Goal: Communication & Community: Share content

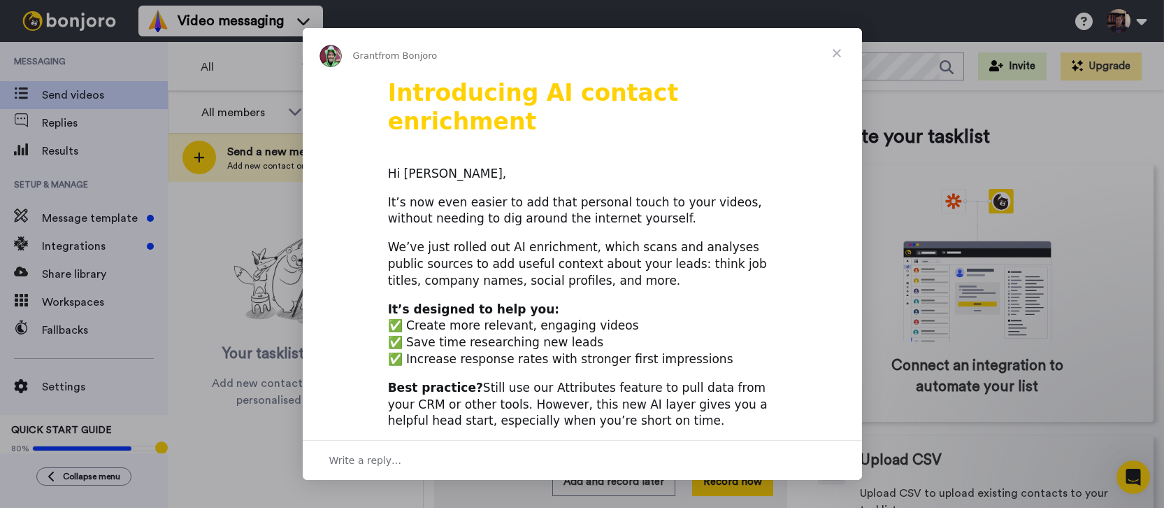
click at [840, 50] on span "Close" at bounding box center [837, 53] width 50 height 50
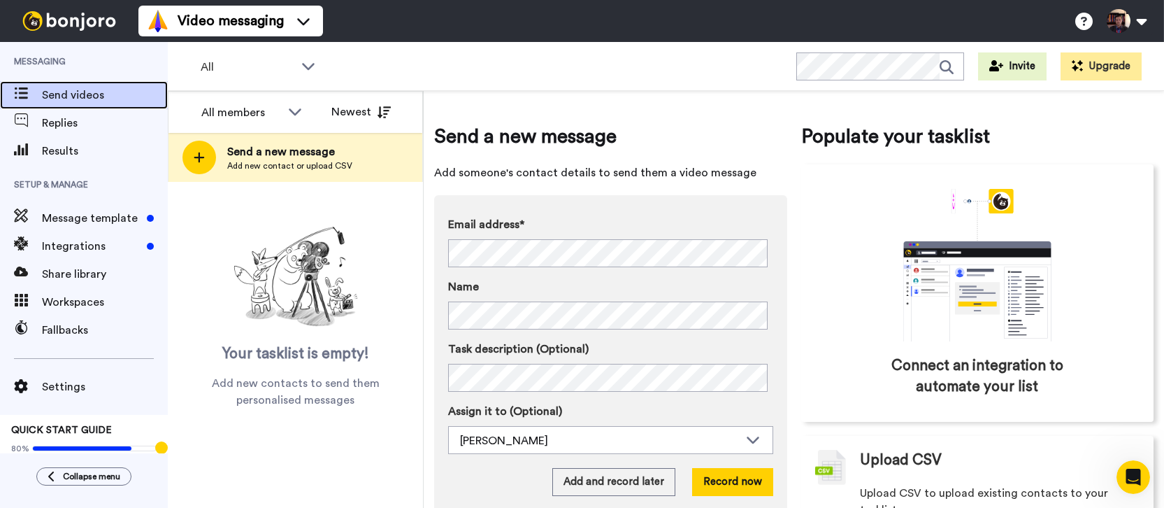
click at [92, 101] on span "Send videos" at bounding box center [105, 95] width 126 height 17
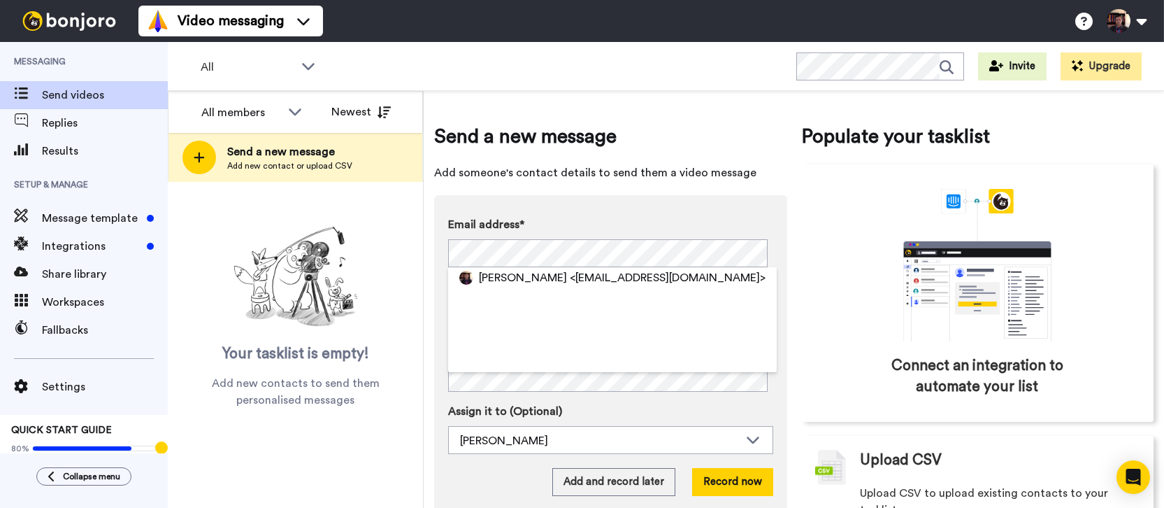
click at [585, 185] on div "Send a new message Add someone's contact details to send them a video message E…" at bounding box center [610, 327] width 353 height 410
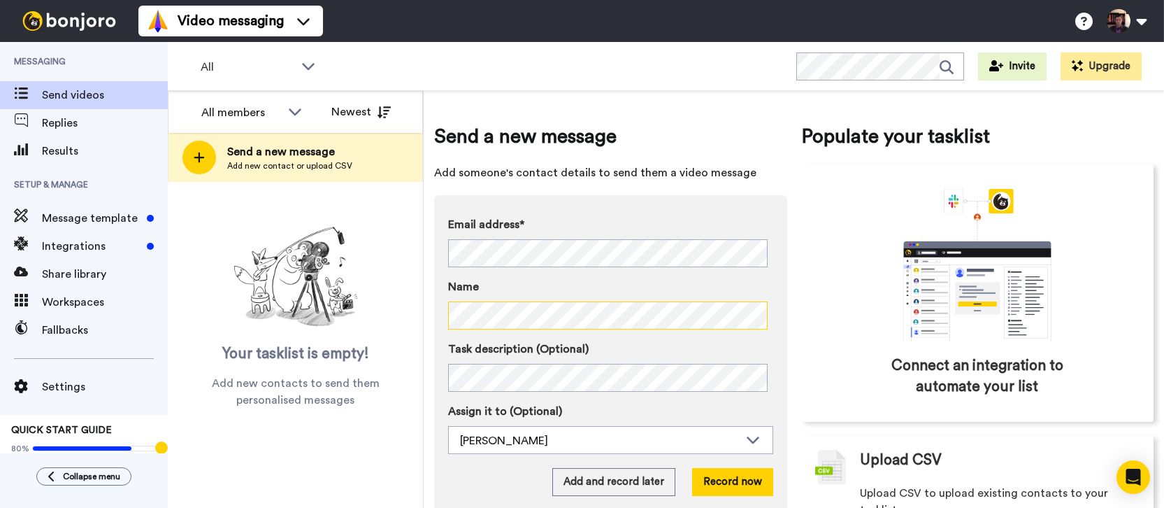
scroll to position [50, 0]
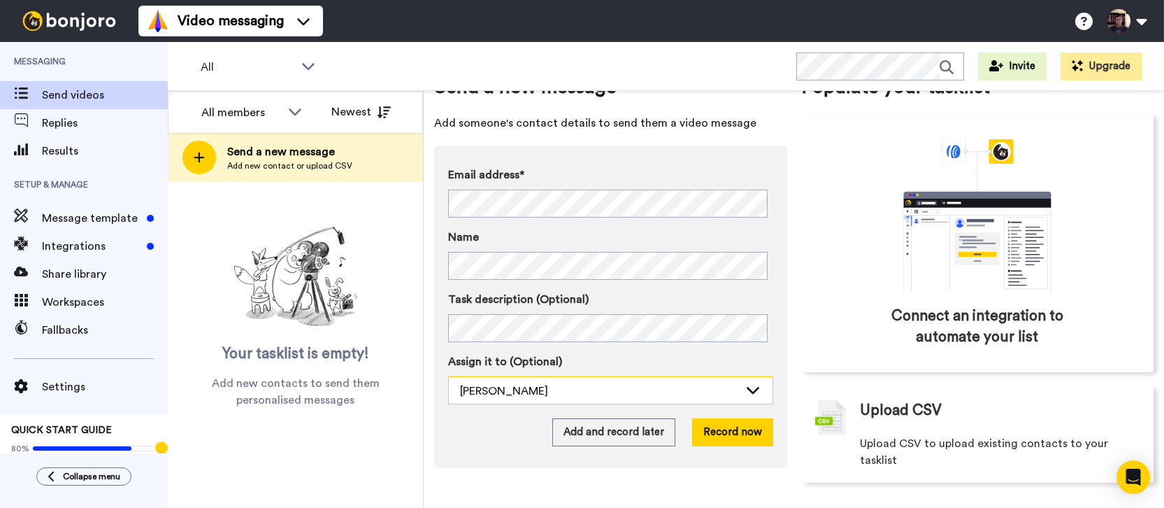
click at [751, 394] on icon at bounding box center [752, 389] width 17 height 14
click at [747, 392] on icon at bounding box center [753, 390] width 13 height 7
click at [508, 419] on span "[PERSON_NAME]" at bounding box center [498, 421] width 100 height 14
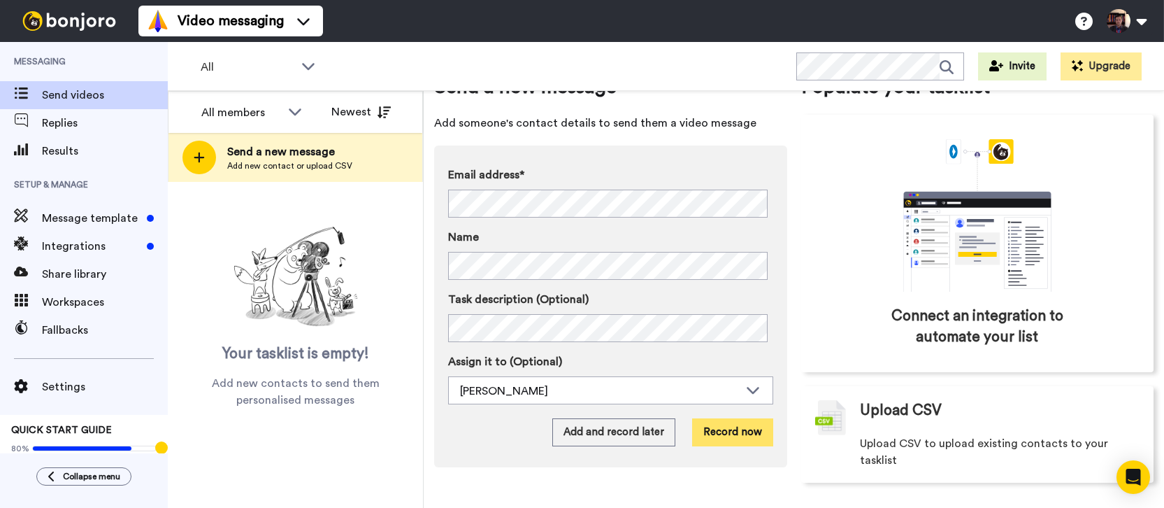
click at [737, 424] on button "Record now" at bounding box center [732, 432] width 81 height 28
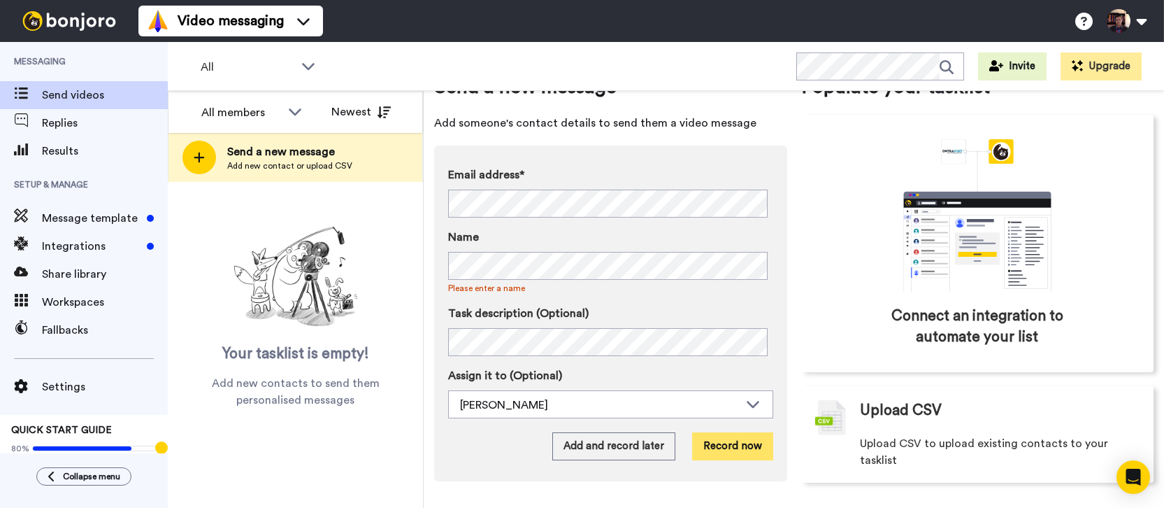
click at [739, 452] on button "Record now" at bounding box center [732, 446] width 81 height 28
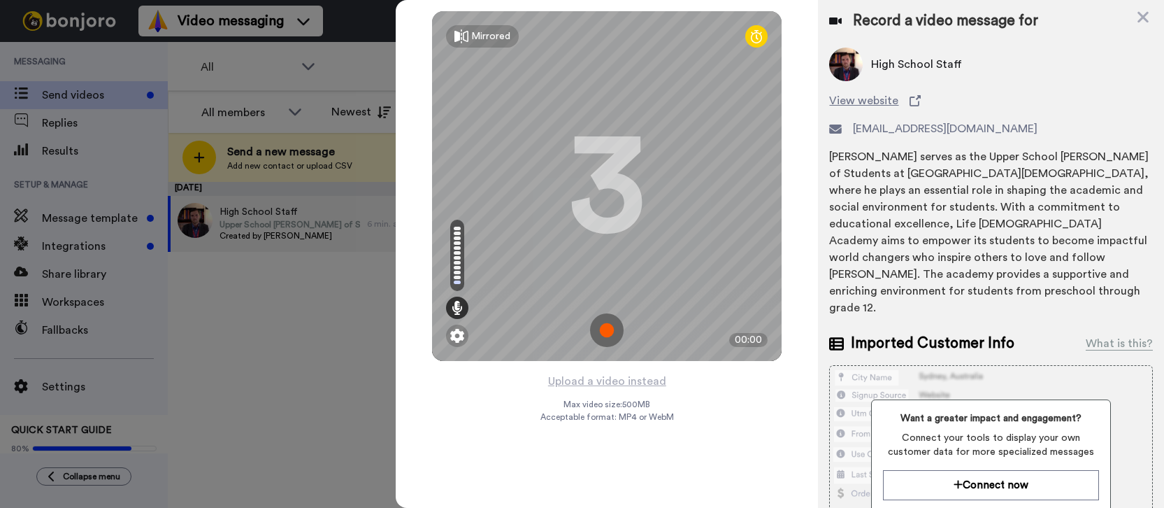
click at [610, 327] on img at bounding box center [607, 330] width 34 height 34
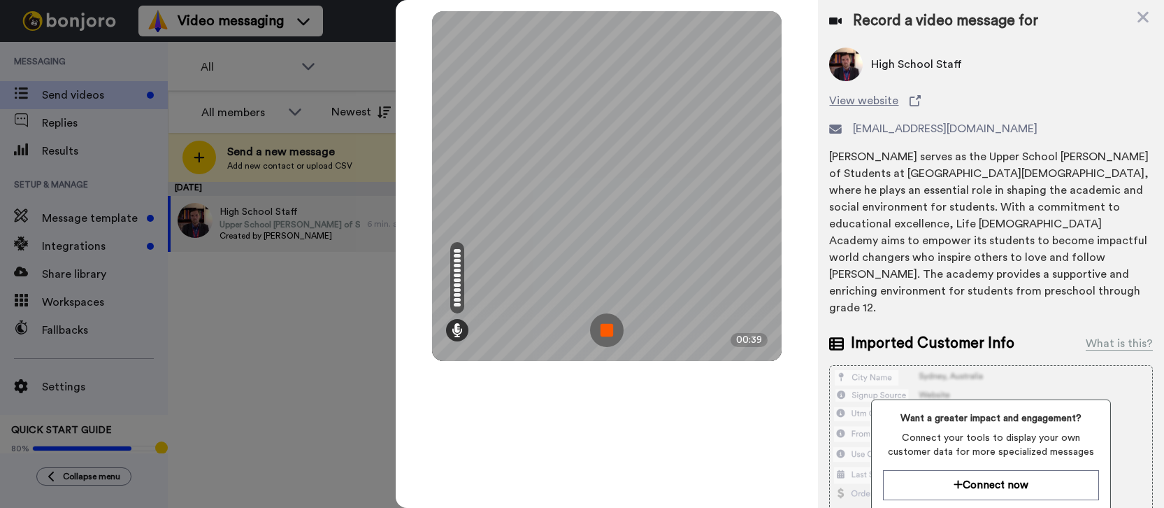
click at [604, 327] on img at bounding box center [607, 330] width 34 height 34
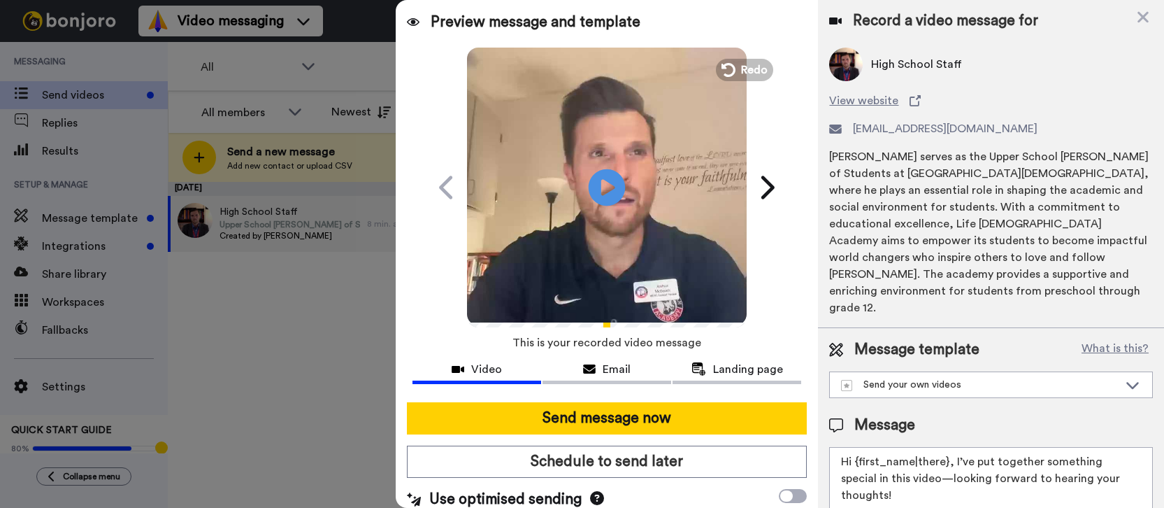
click at [603, 187] on icon "Play/Pause" at bounding box center [607, 187] width 37 height 66
click at [742, 72] on span "Redo" at bounding box center [755, 69] width 29 height 18
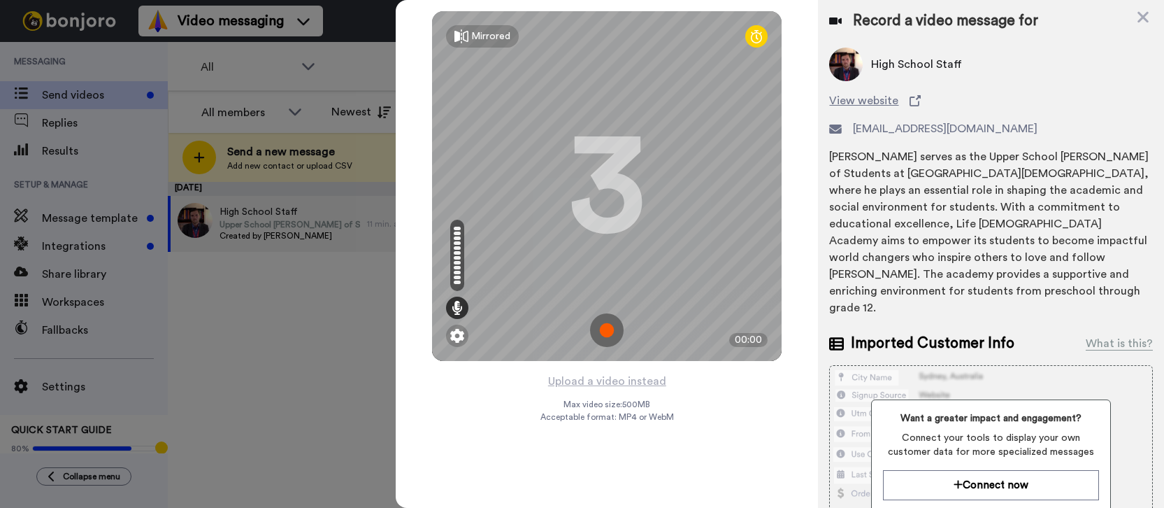
click at [610, 327] on img at bounding box center [607, 330] width 34 height 34
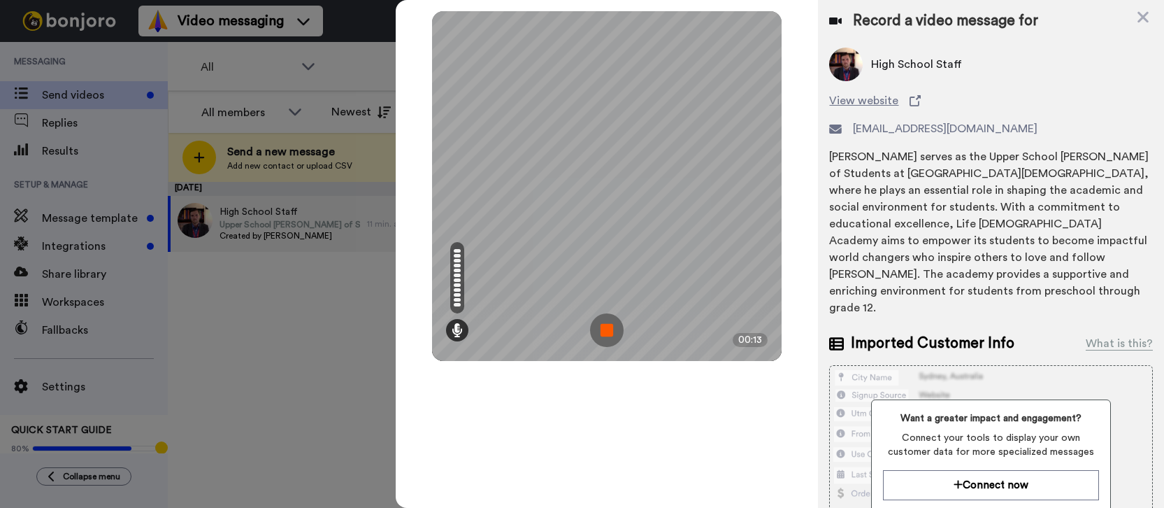
click at [610, 343] on img at bounding box center [607, 330] width 34 height 34
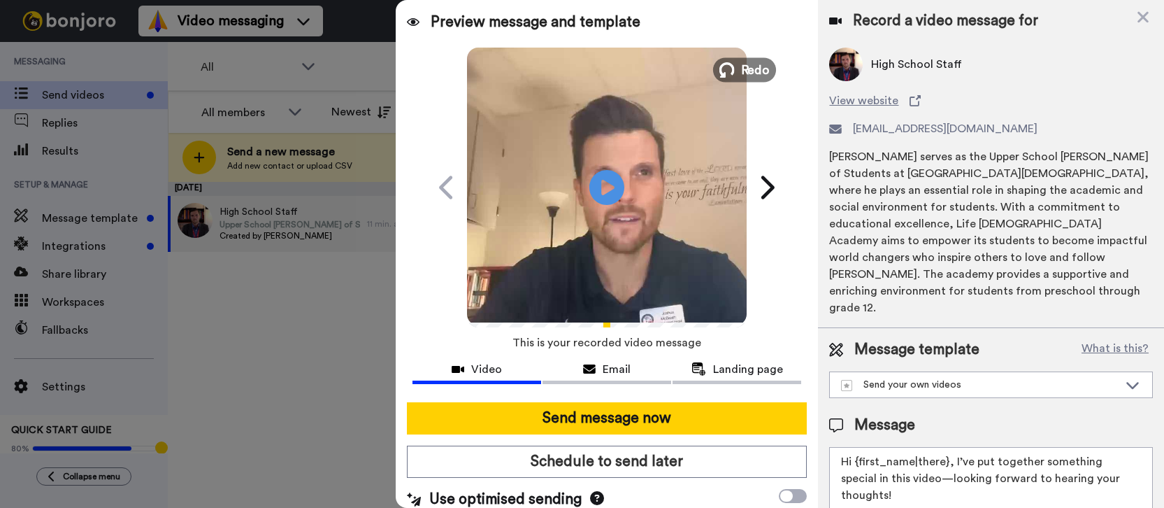
click at [755, 65] on span "Redo" at bounding box center [755, 69] width 29 height 18
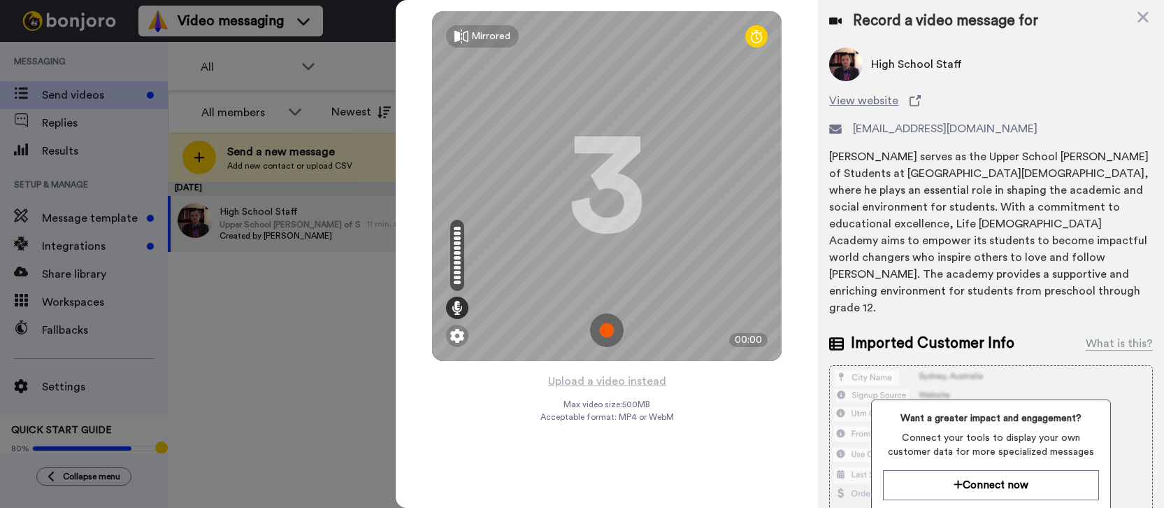
click at [619, 336] on img at bounding box center [607, 330] width 34 height 34
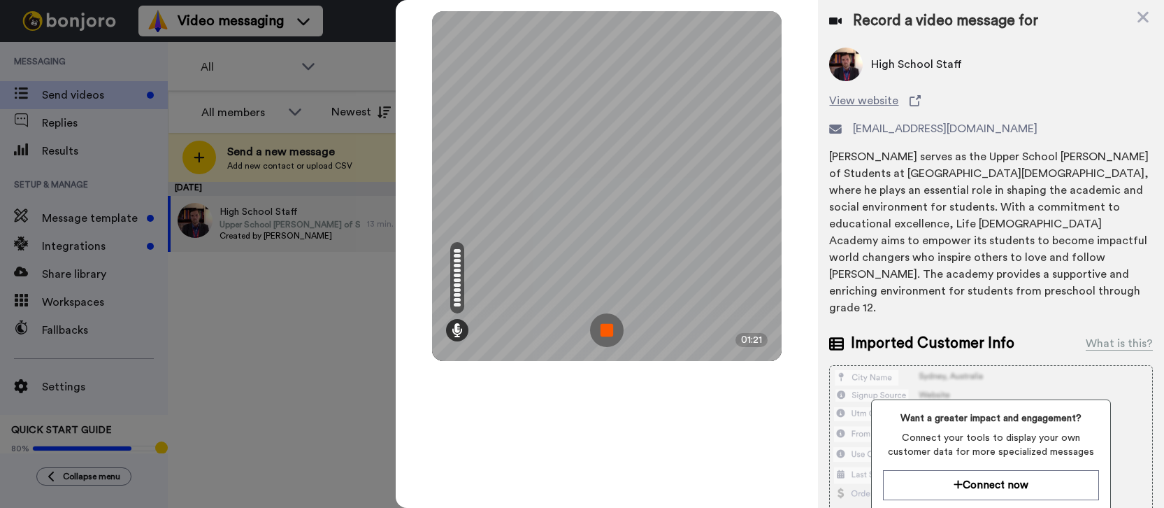
click at [603, 331] on img at bounding box center [607, 330] width 34 height 34
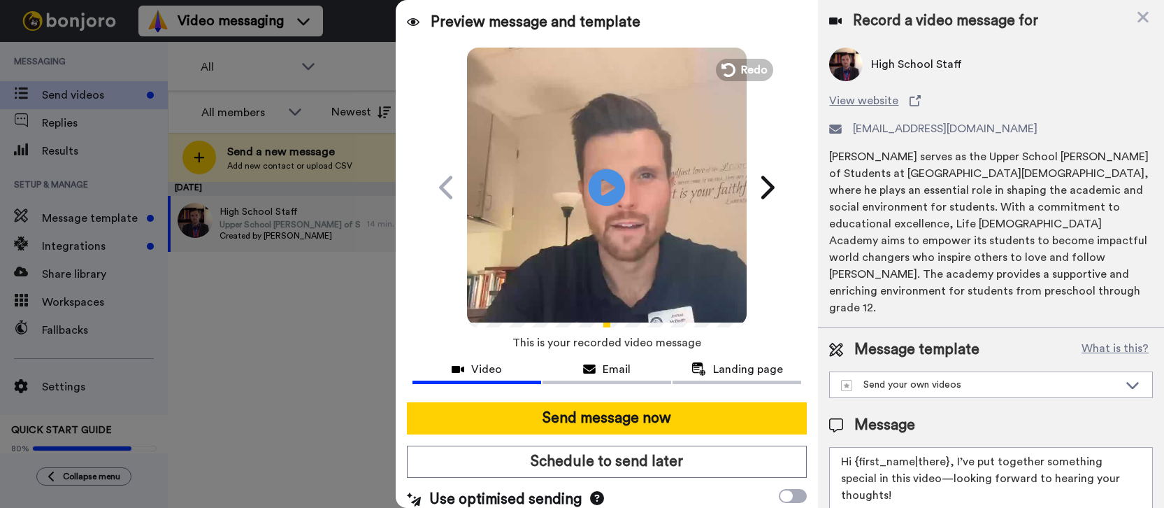
click at [610, 189] on icon at bounding box center [607, 186] width 37 height 37
click at [632, 161] on video at bounding box center [607, 185] width 280 height 280
click at [743, 71] on span "Redo" at bounding box center [755, 69] width 29 height 18
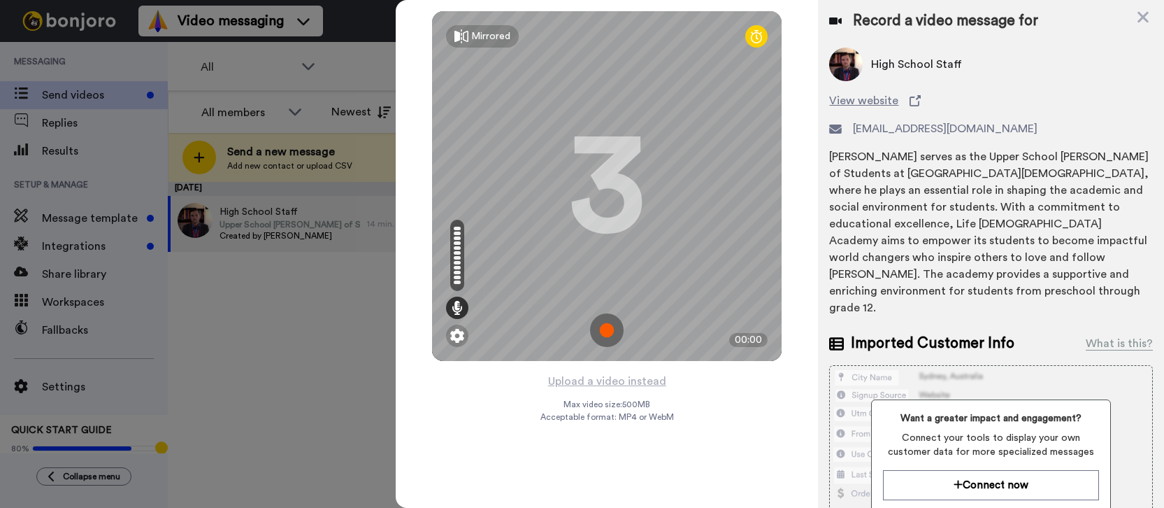
click at [612, 326] on img at bounding box center [607, 330] width 34 height 34
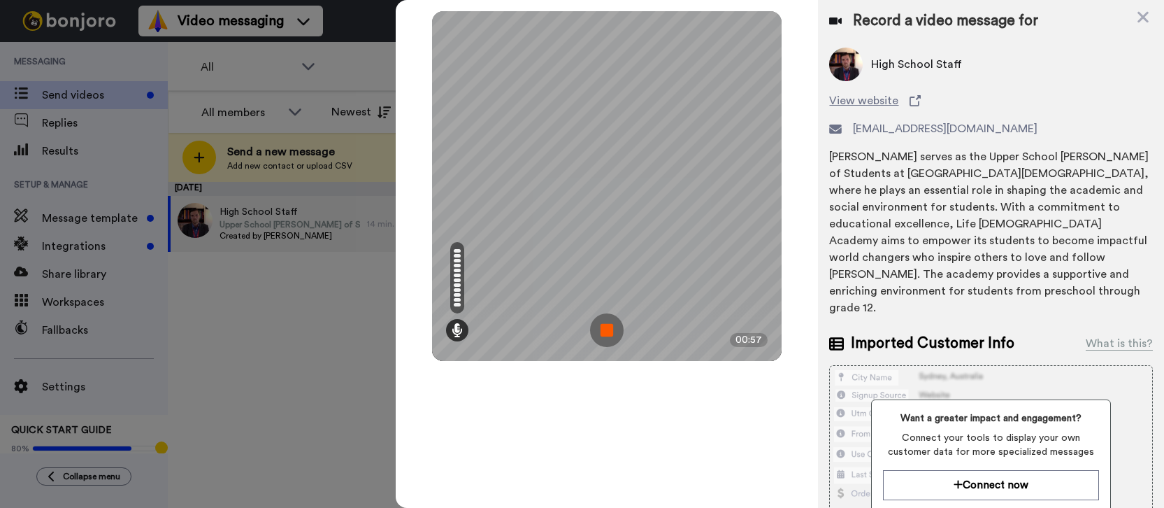
click at [600, 329] on img at bounding box center [607, 330] width 34 height 34
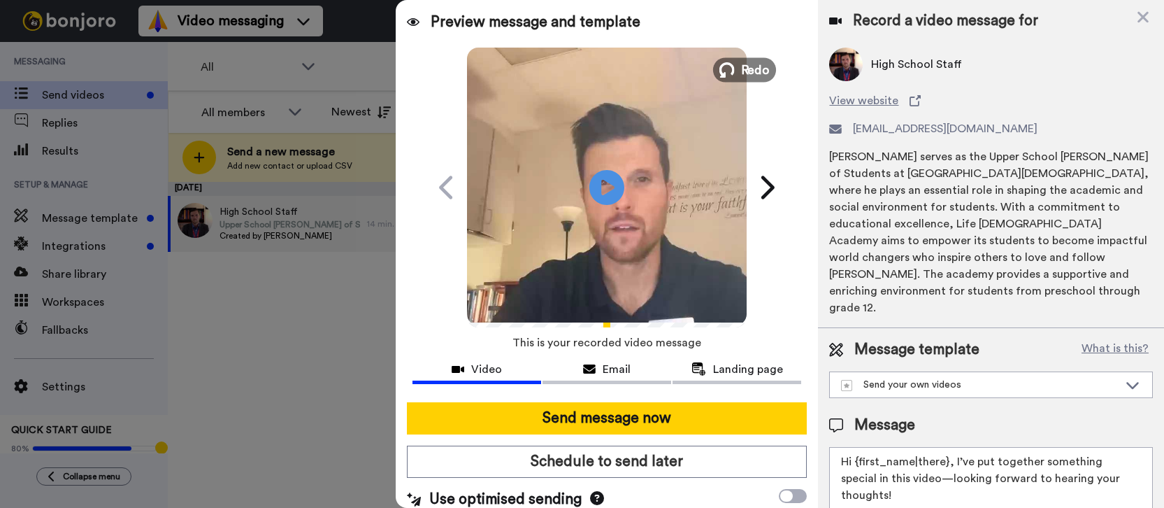
click at [744, 72] on span "Redo" at bounding box center [755, 69] width 29 height 18
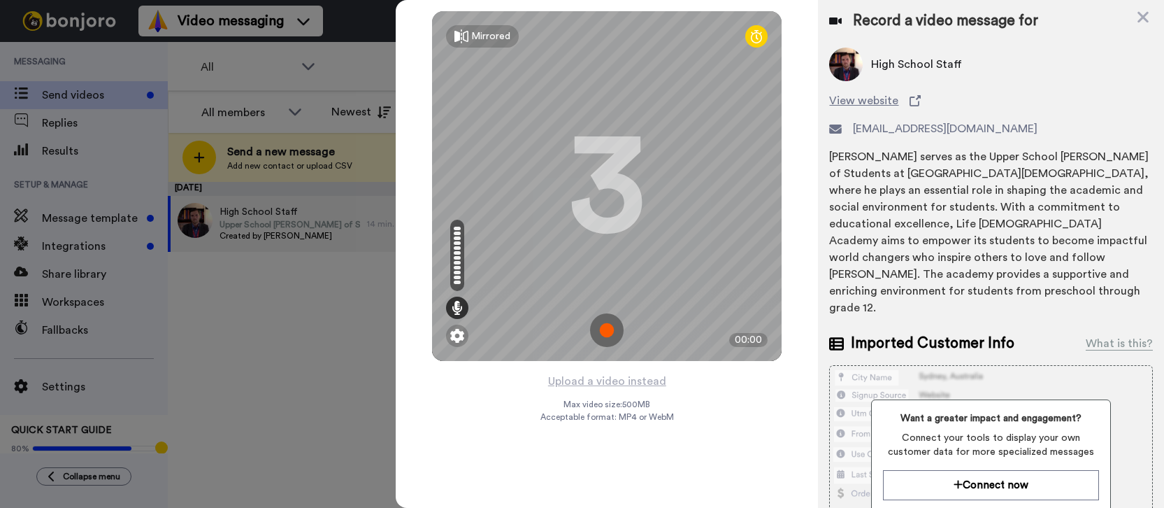
click at [608, 329] on img at bounding box center [607, 330] width 34 height 34
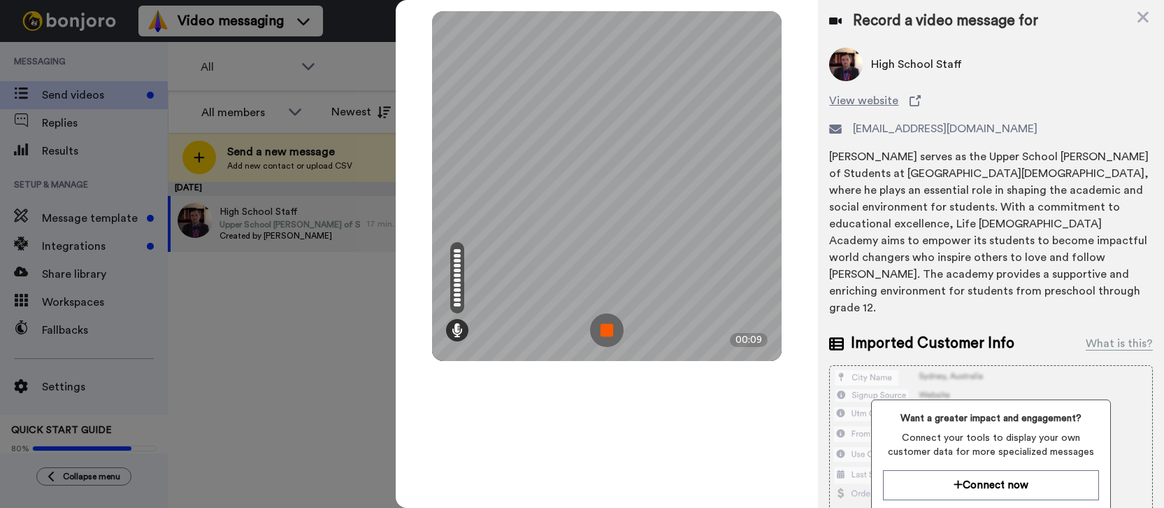
click at [603, 331] on img at bounding box center [607, 330] width 34 height 34
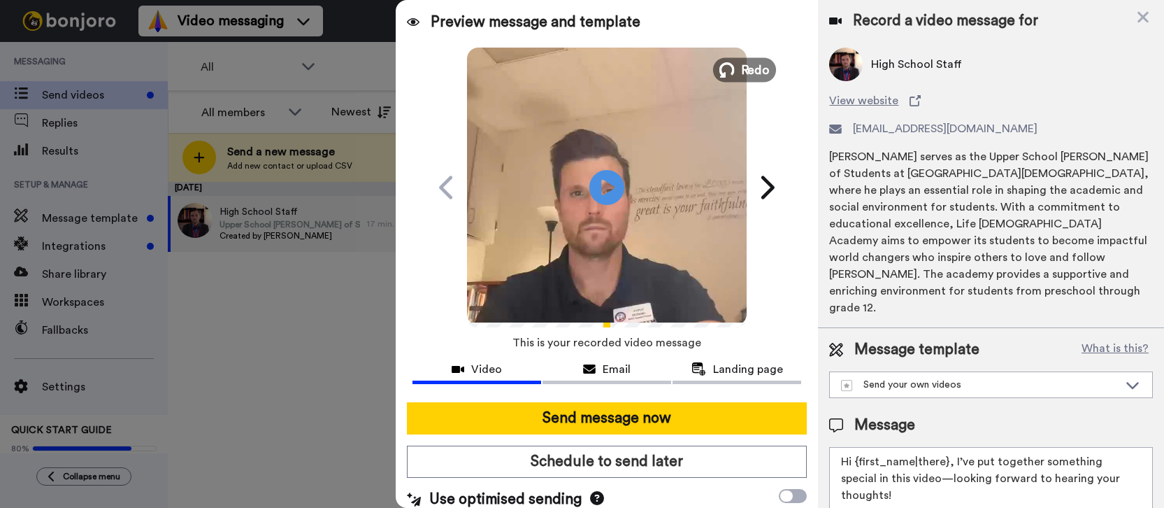
click at [749, 67] on span "Redo" at bounding box center [755, 69] width 29 height 18
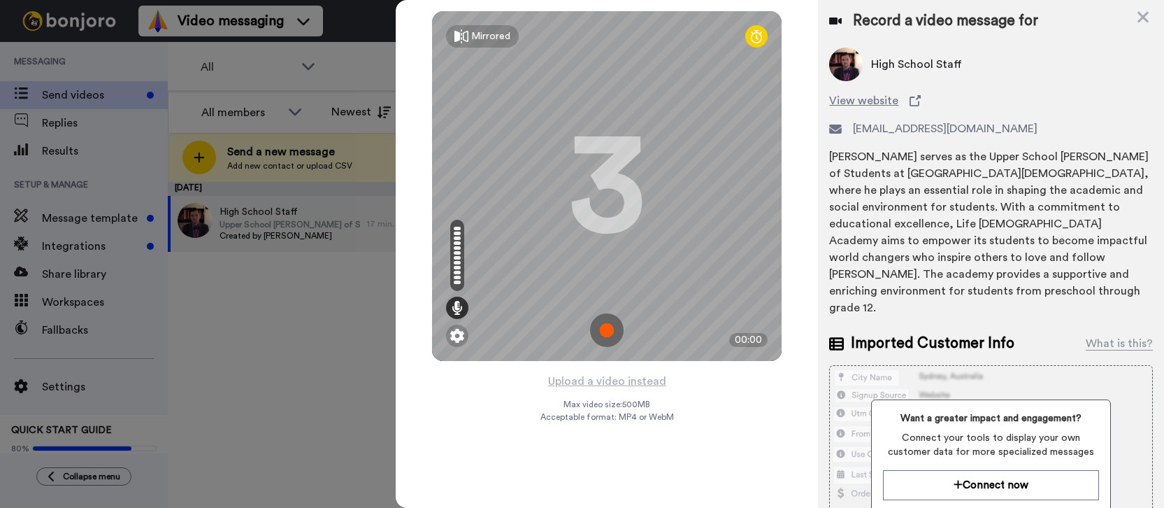
click at [605, 326] on img at bounding box center [607, 330] width 34 height 34
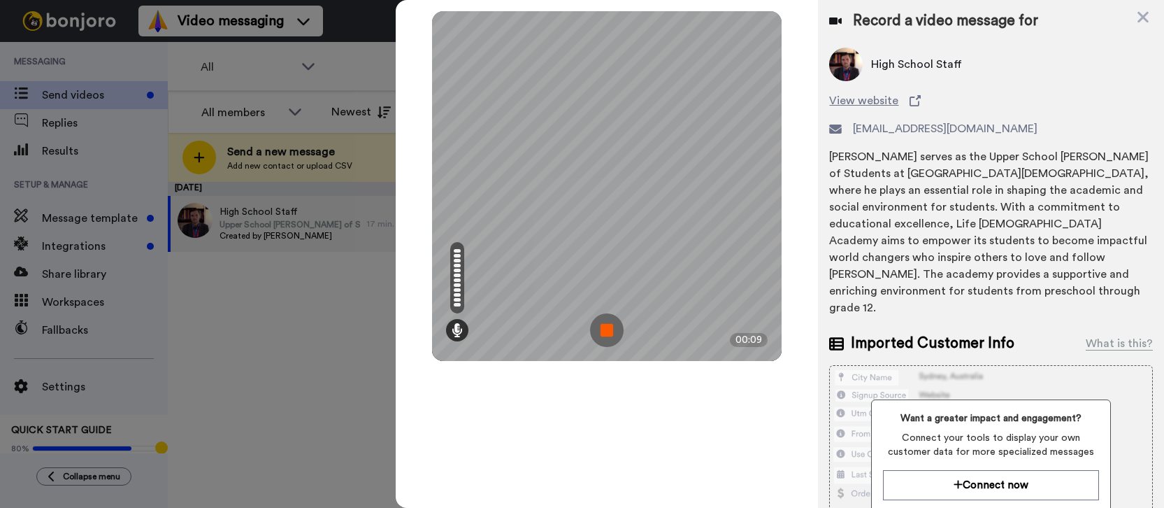
click at [598, 326] on img at bounding box center [607, 330] width 34 height 34
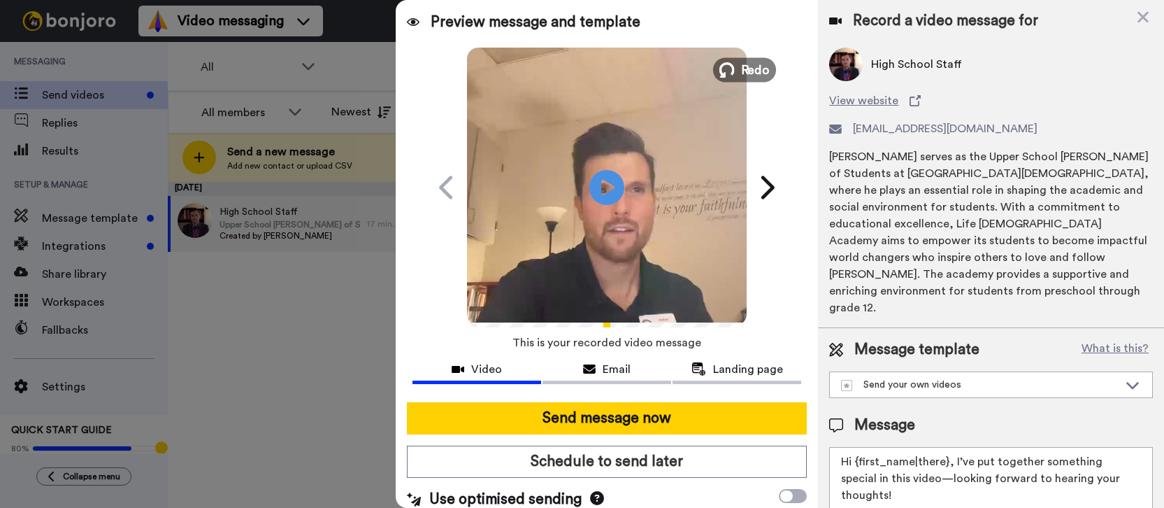
click at [741, 70] on span "Redo" at bounding box center [755, 69] width 29 height 18
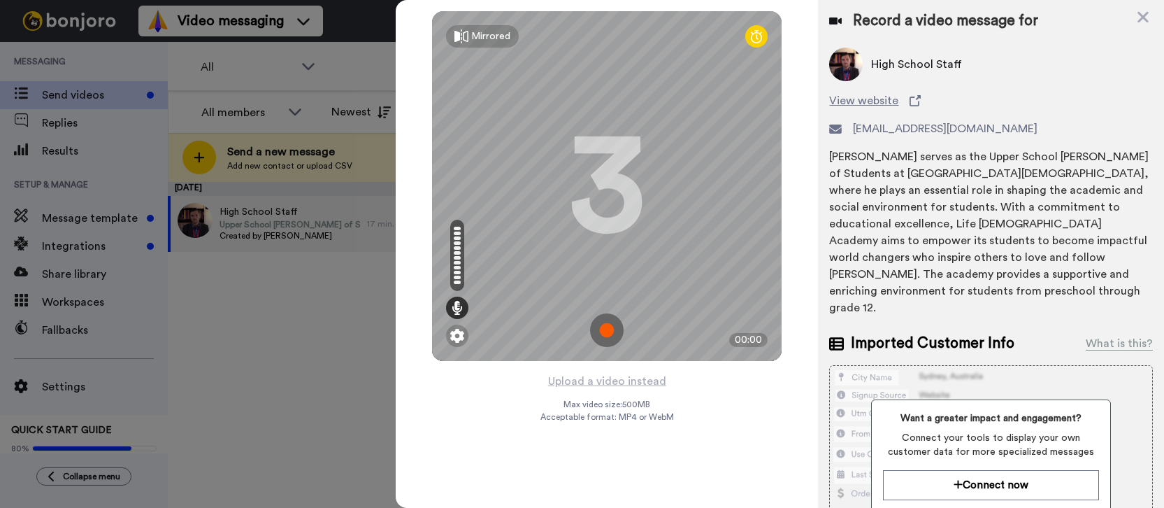
click at [608, 330] on img at bounding box center [607, 330] width 34 height 34
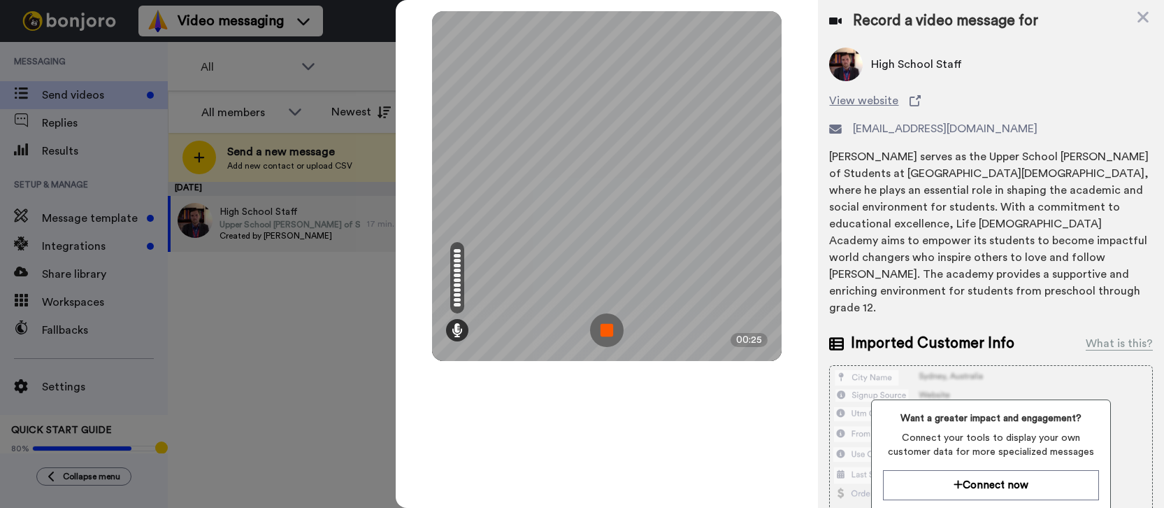
click at [607, 328] on img at bounding box center [607, 330] width 34 height 34
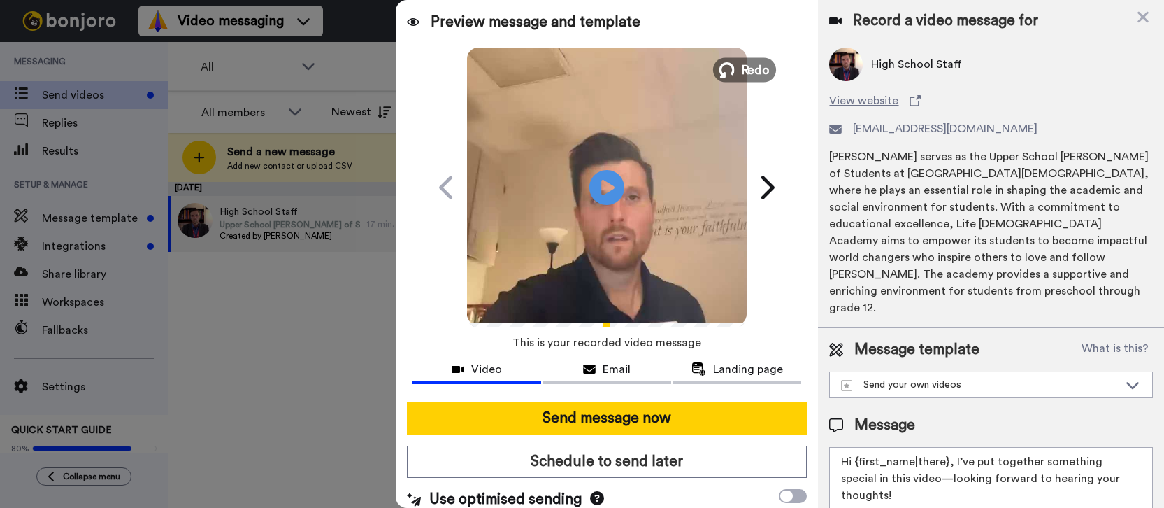
click at [741, 64] on span "Redo" at bounding box center [755, 69] width 29 height 18
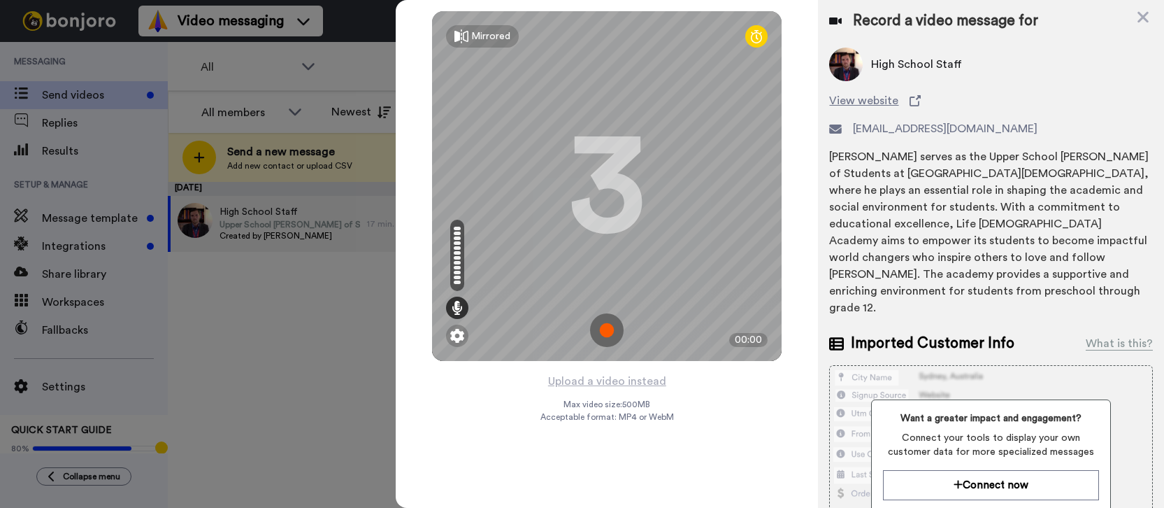
click at [608, 331] on img at bounding box center [607, 330] width 34 height 34
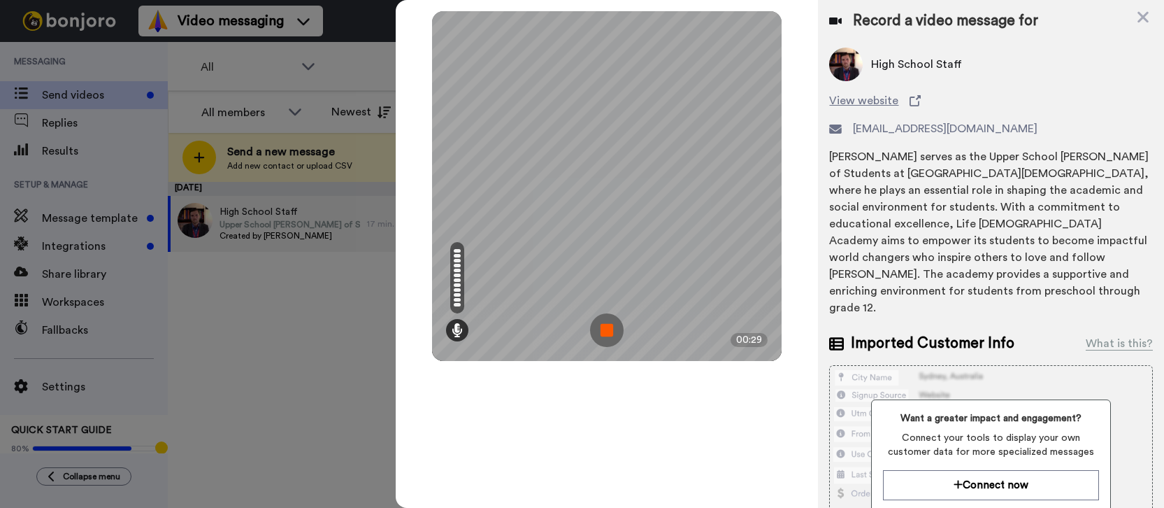
click at [600, 338] on img at bounding box center [607, 330] width 34 height 34
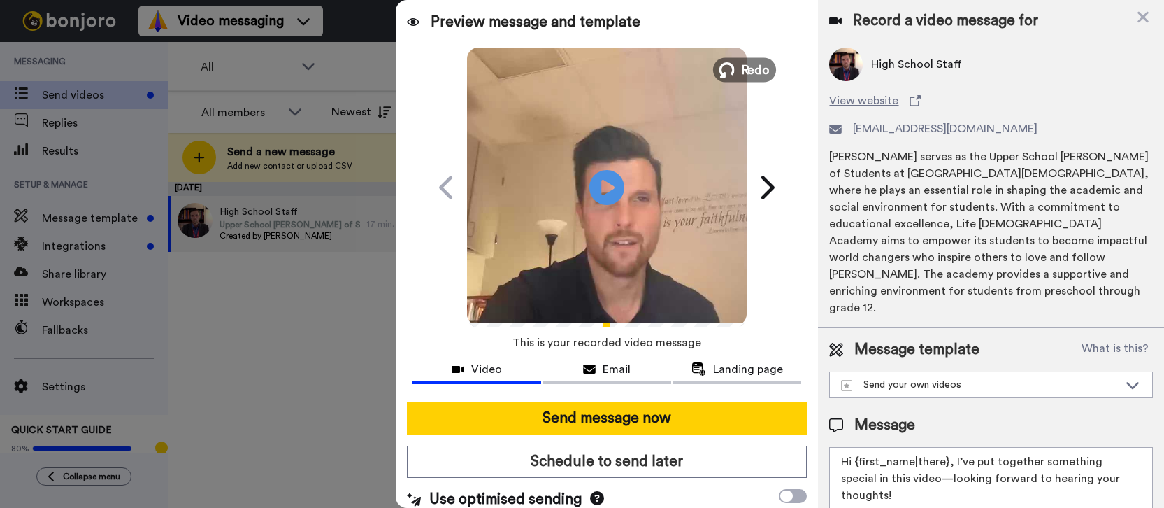
click at [732, 65] on button "Redo" at bounding box center [744, 69] width 63 height 24
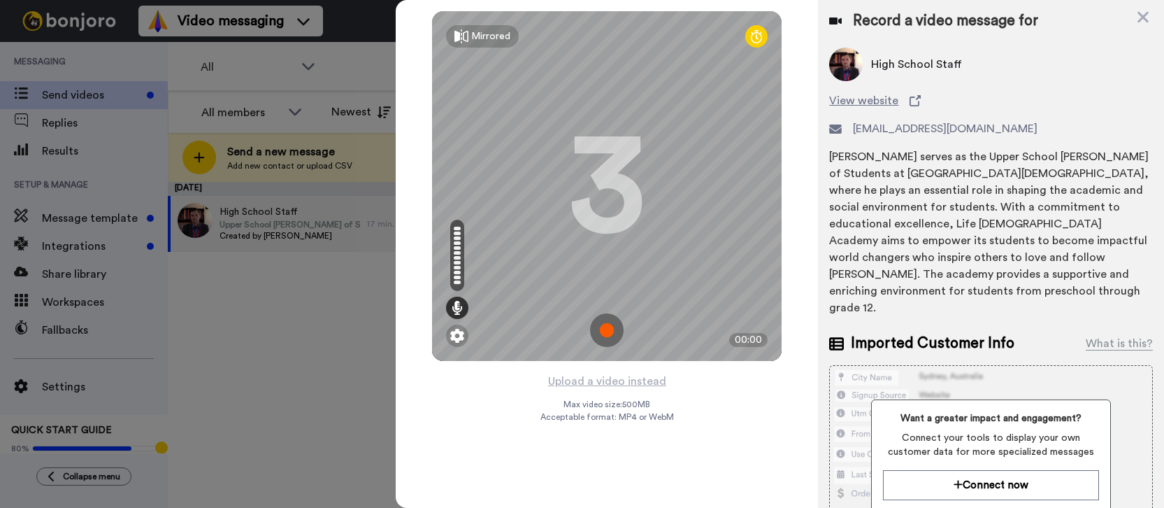
click at [611, 325] on img at bounding box center [607, 330] width 34 height 34
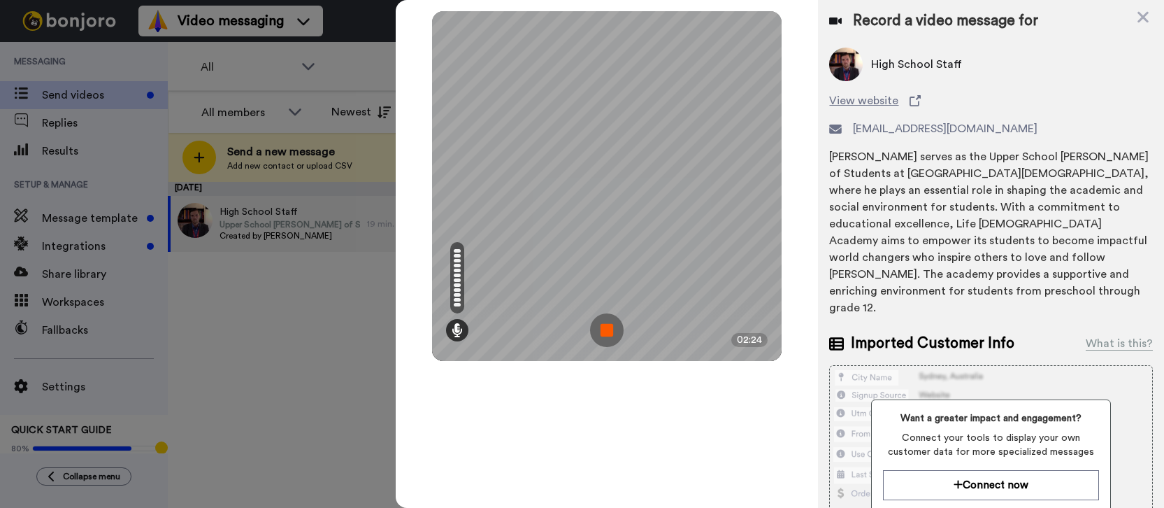
click at [605, 329] on img at bounding box center [607, 330] width 34 height 34
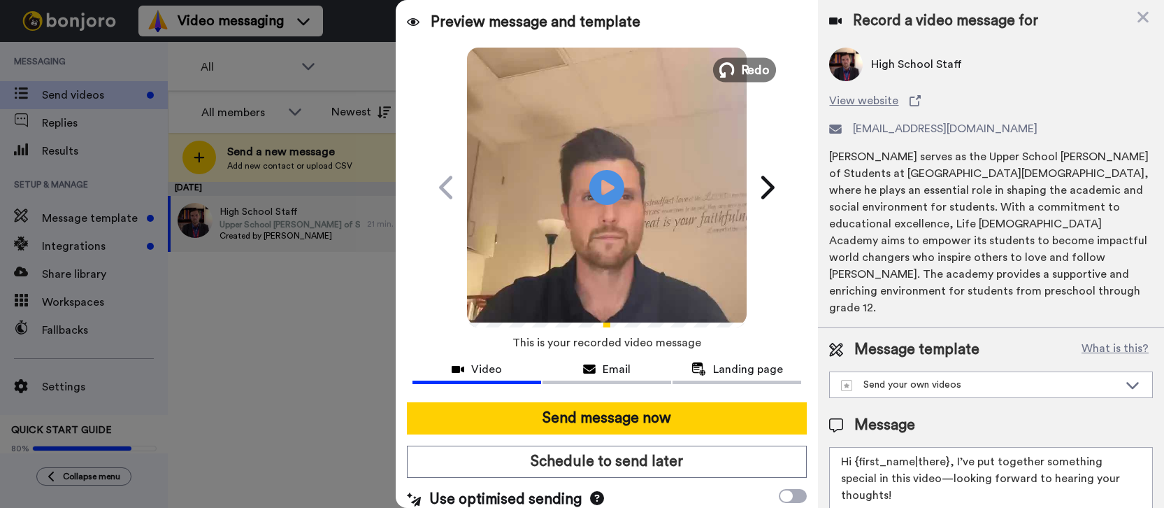
click at [741, 65] on span "Redo" at bounding box center [755, 69] width 29 height 18
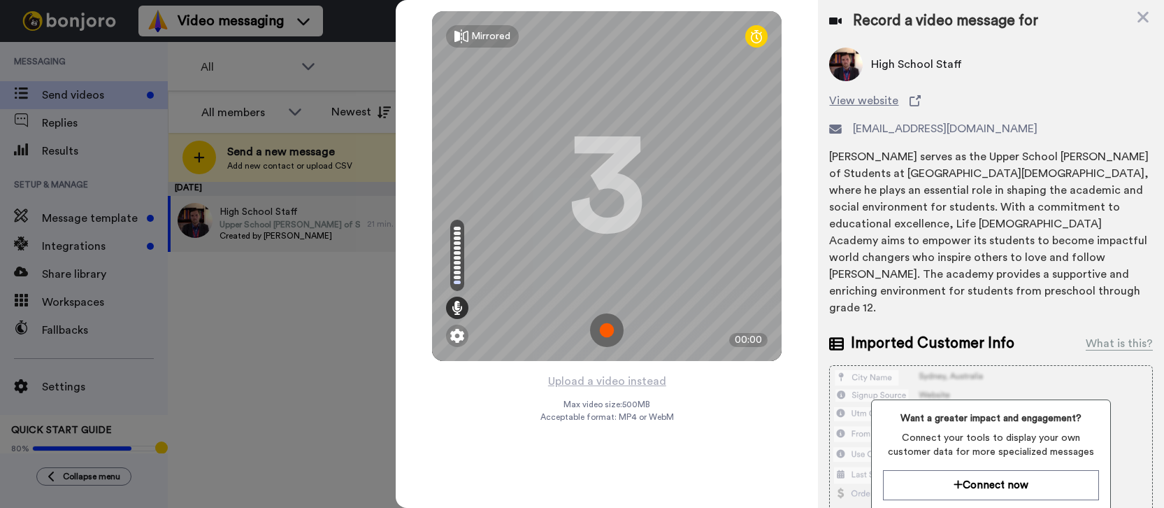
click at [614, 326] on img at bounding box center [607, 330] width 34 height 34
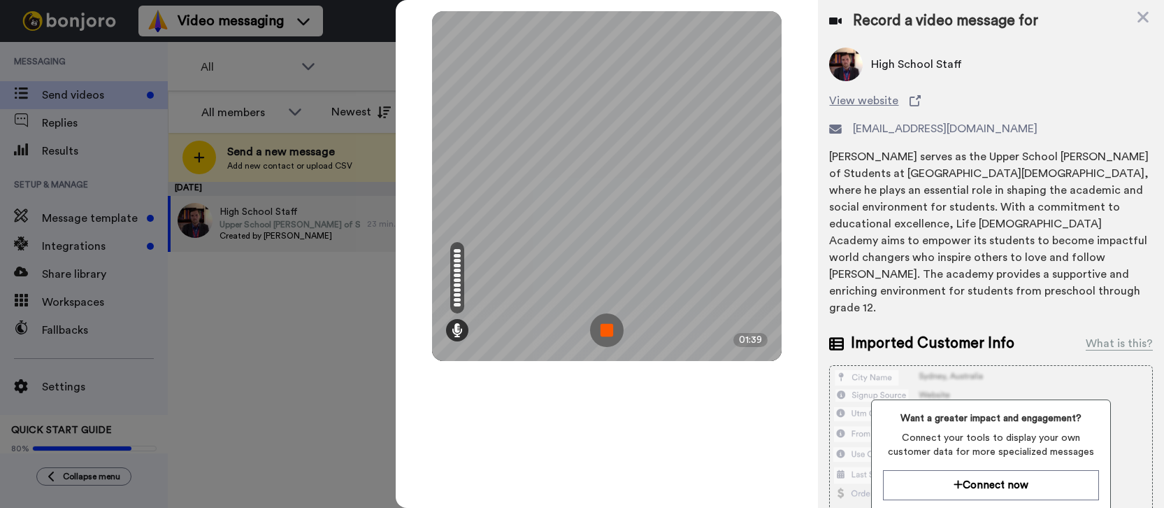
click at [607, 330] on img at bounding box center [607, 330] width 34 height 34
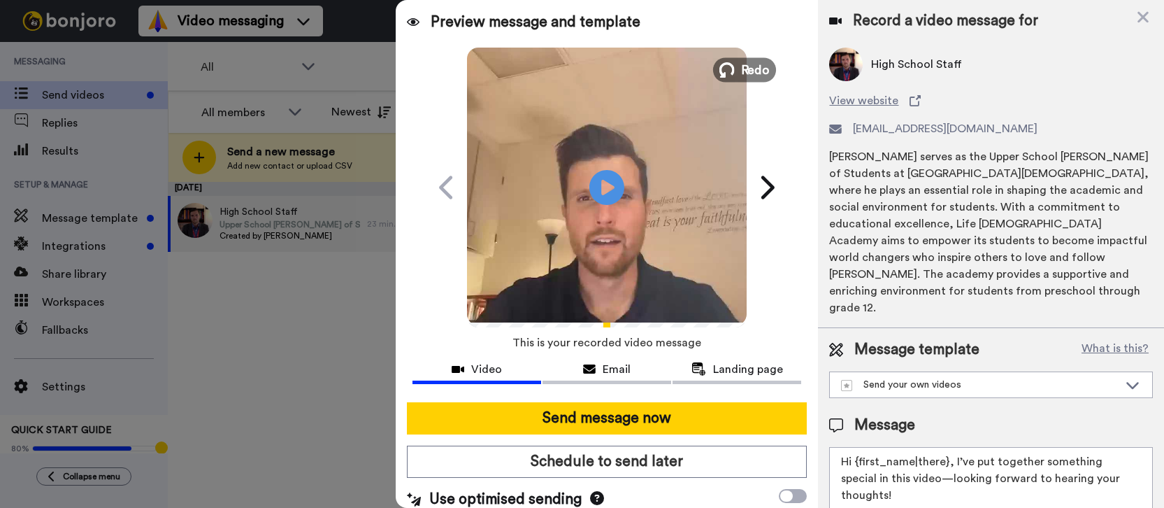
click at [746, 69] on span "Redo" at bounding box center [755, 69] width 29 height 18
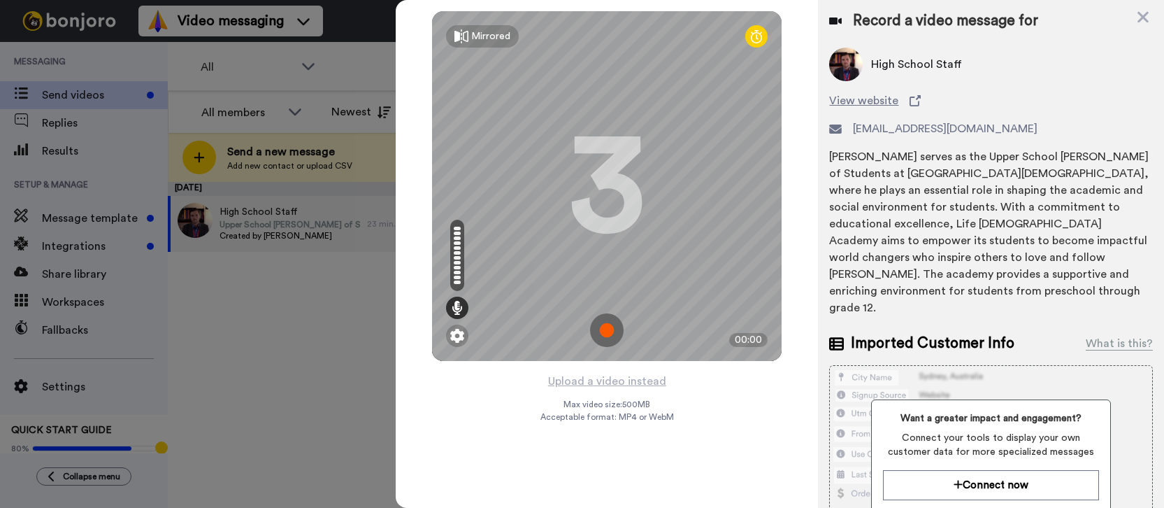
click at [611, 329] on img at bounding box center [607, 330] width 34 height 34
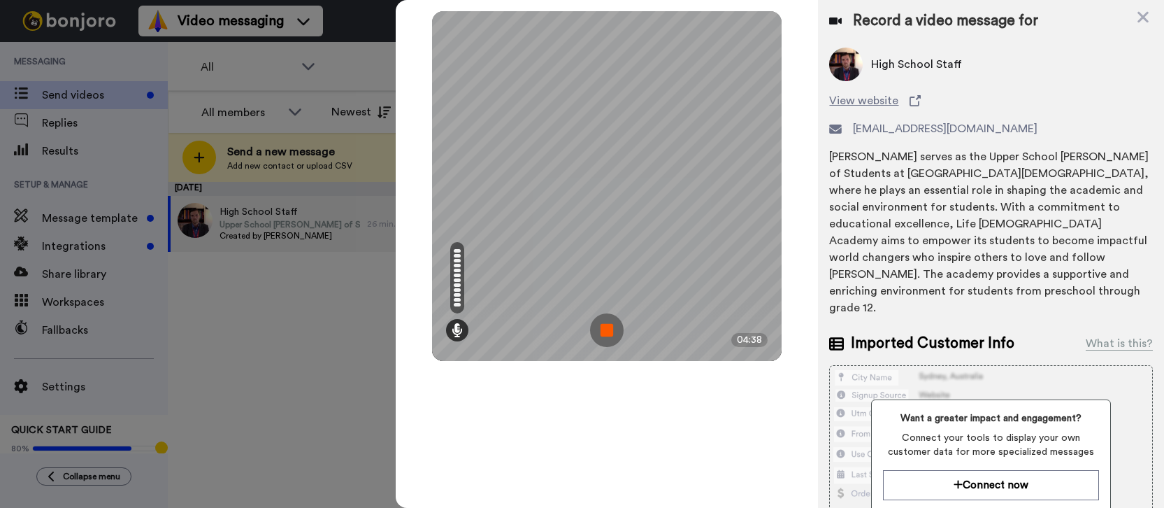
click at [602, 338] on img at bounding box center [607, 330] width 34 height 34
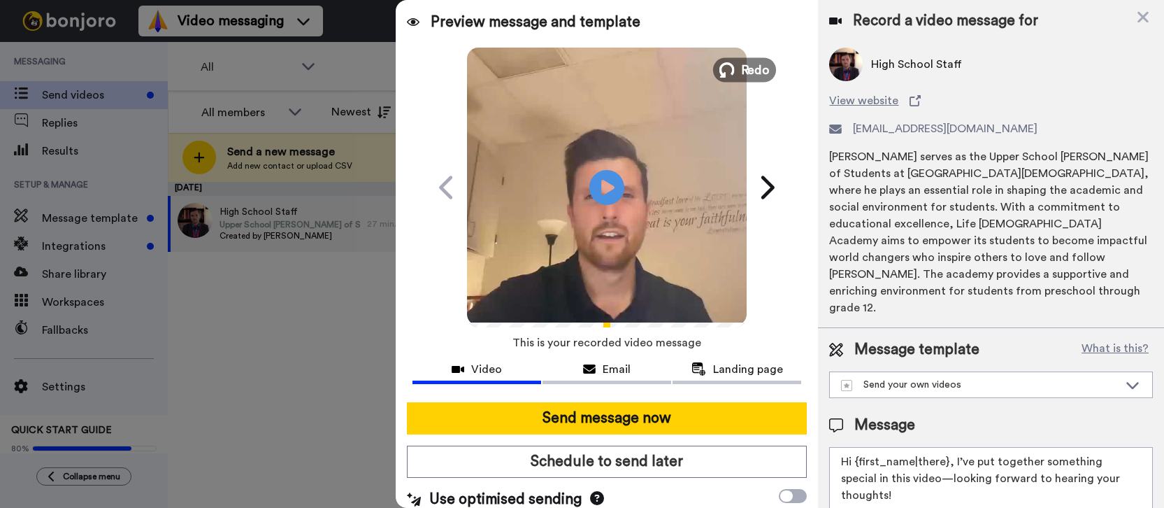
click at [733, 73] on button "Redo" at bounding box center [744, 69] width 63 height 24
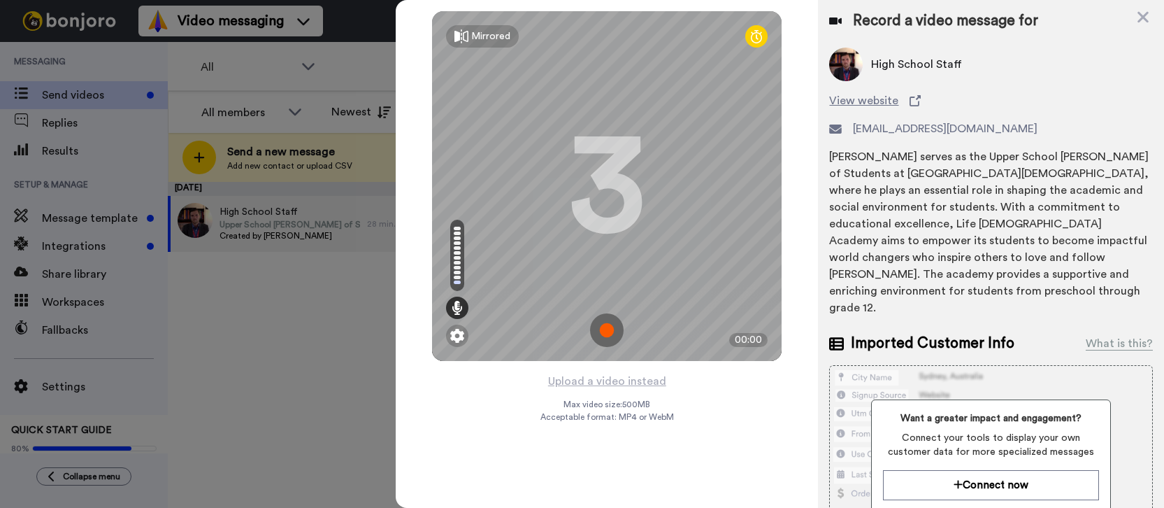
click at [610, 330] on img at bounding box center [607, 330] width 34 height 34
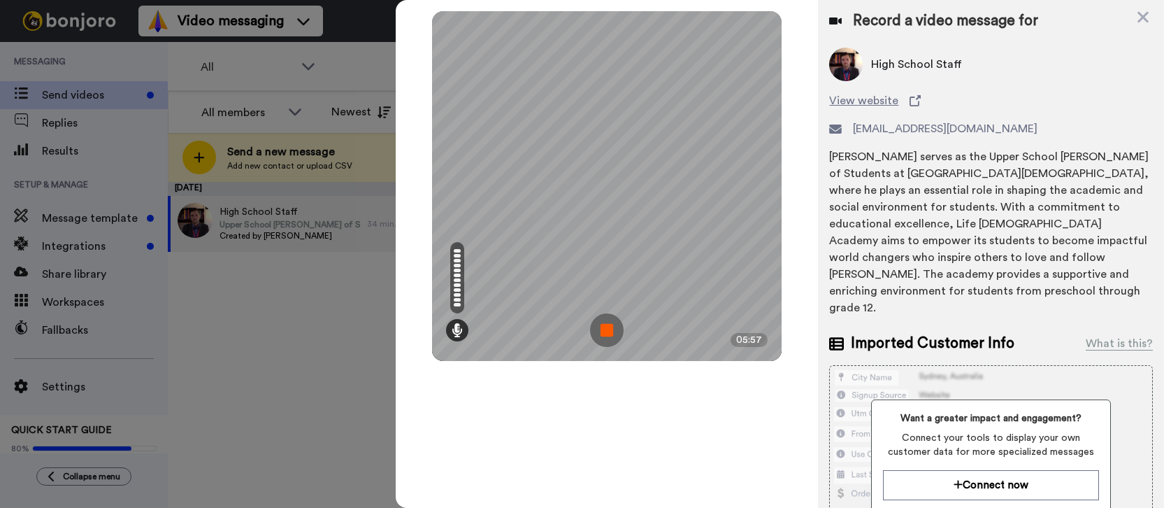
click at [605, 334] on img at bounding box center [607, 330] width 34 height 34
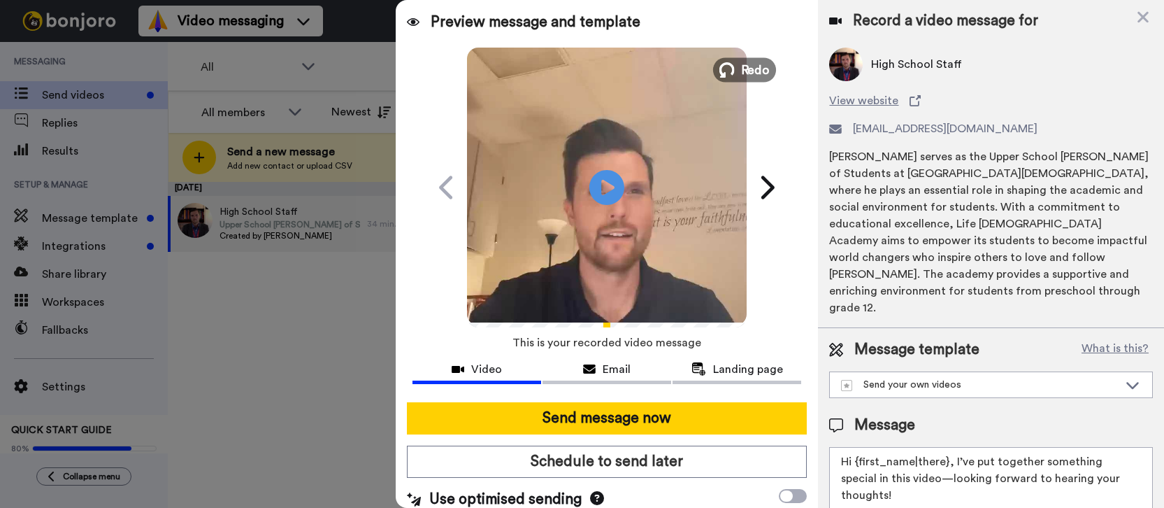
click at [741, 63] on span "Redo" at bounding box center [755, 69] width 29 height 18
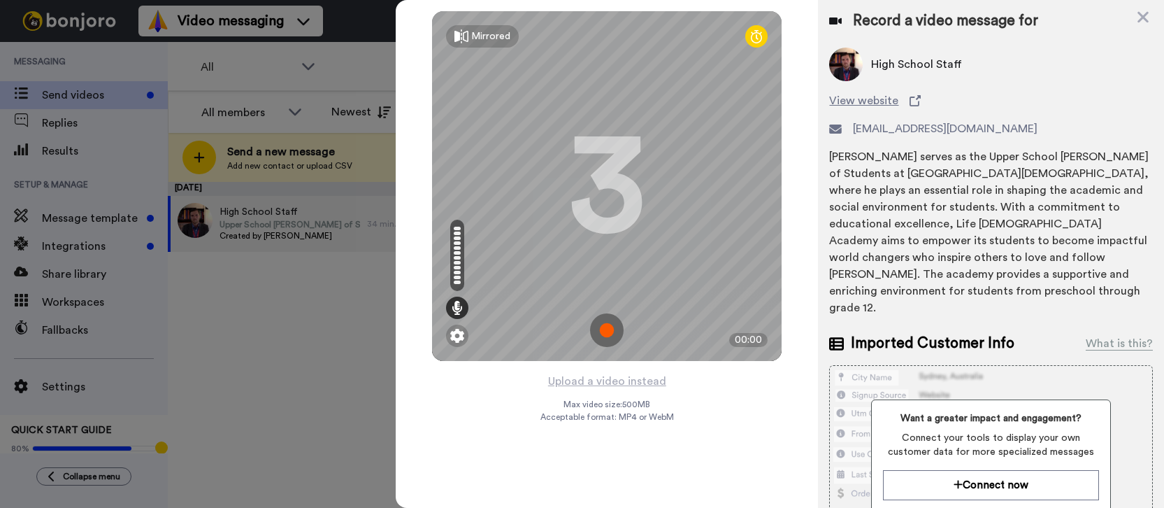
click at [608, 326] on img at bounding box center [607, 330] width 34 height 34
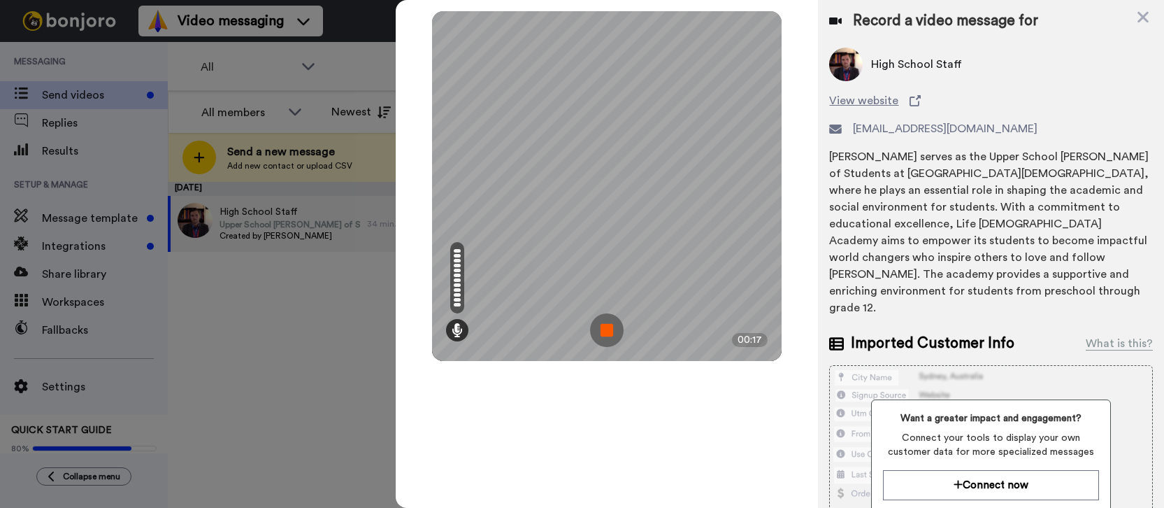
click at [591, 335] on img at bounding box center [607, 330] width 34 height 34
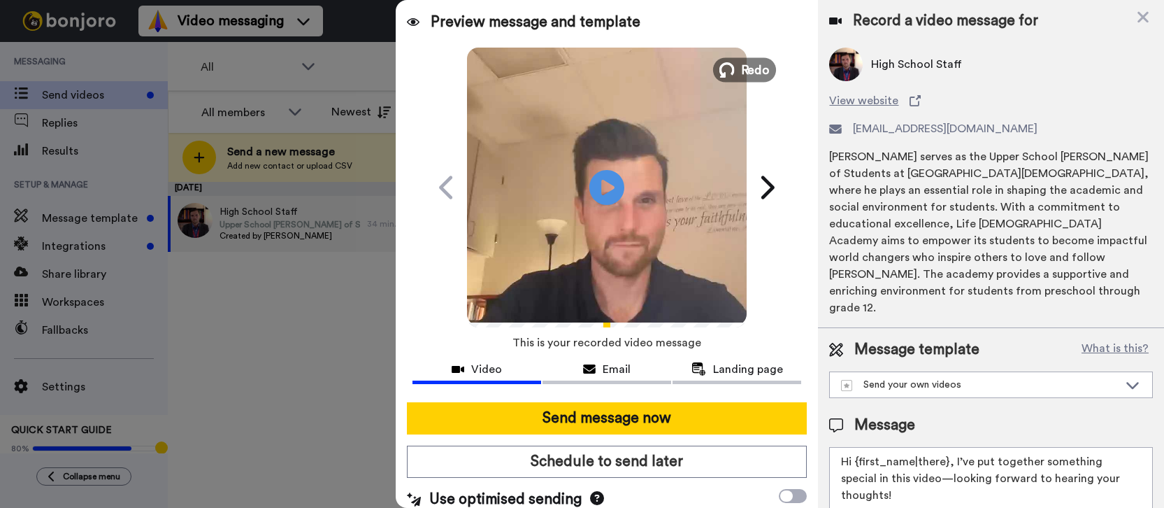
click at [742, 73] on span "Redo" at bounding box center [755, 69] width 29 height 18
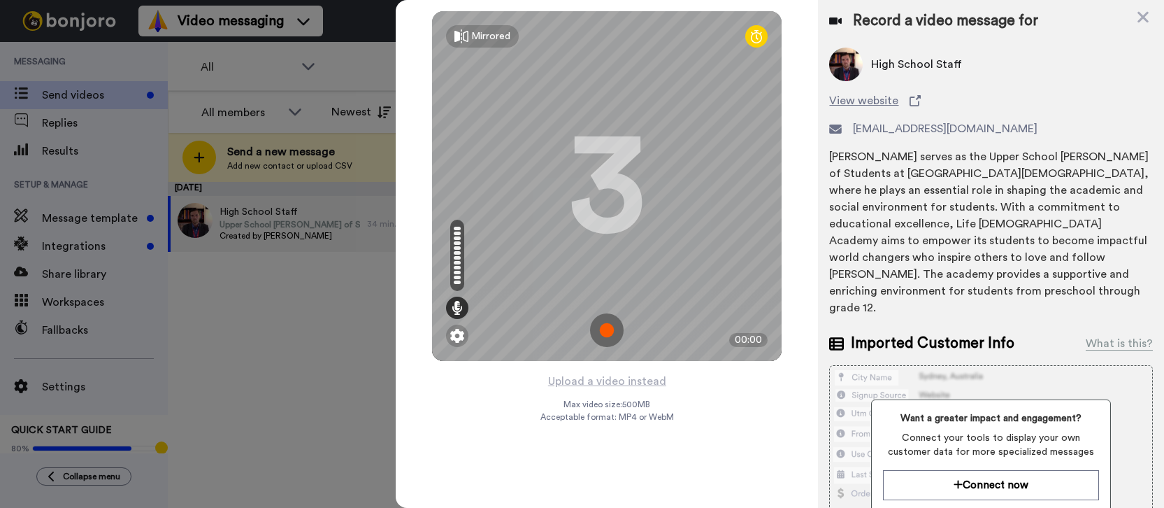
click at [607, 329] on img at bounding box center [607, 330] width 34 height 34
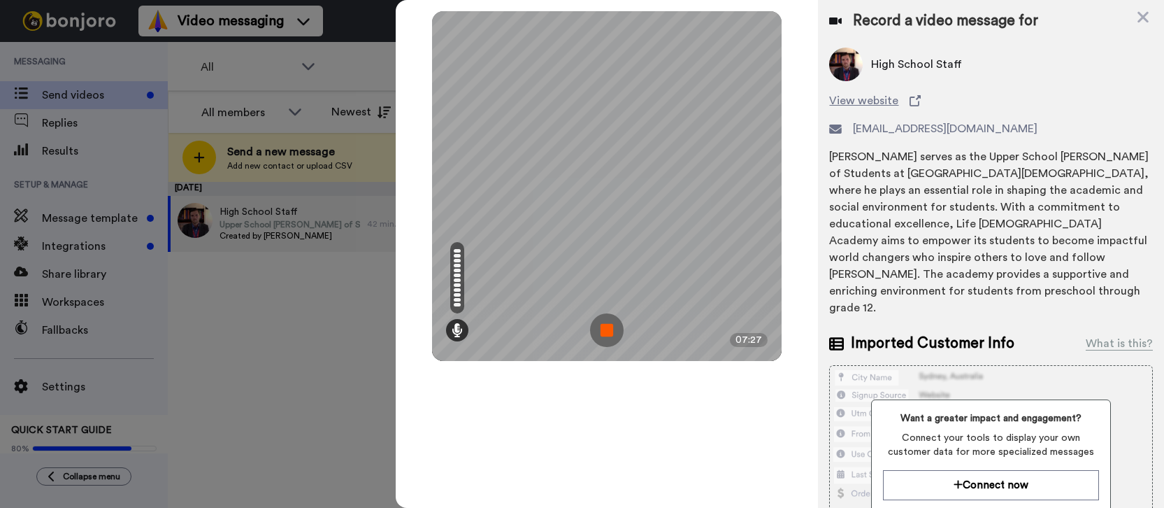
click at [614, 326] on img at bounding box center [607, 330] width 34 height 34
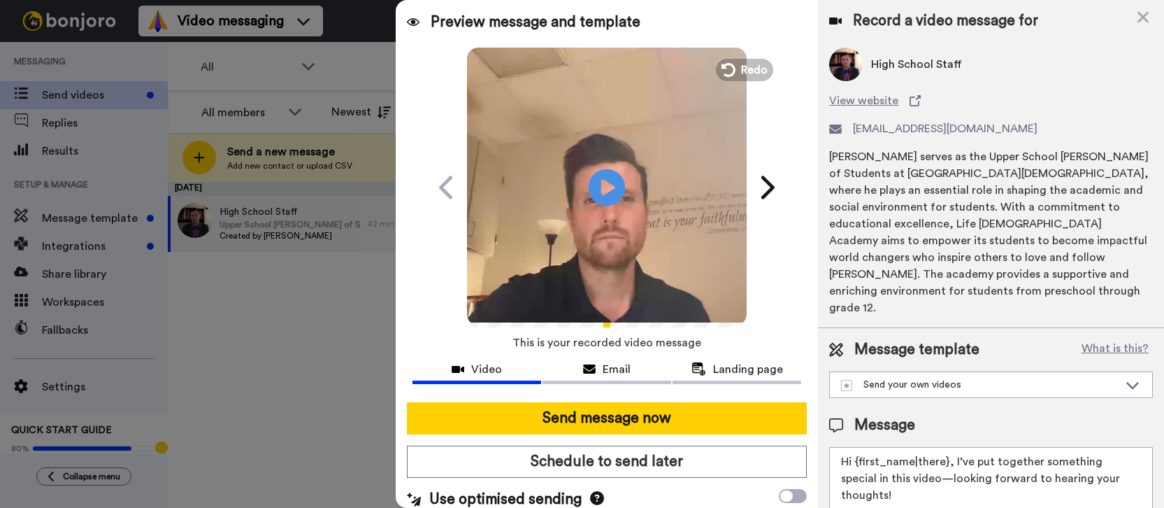
click at [605, 189] on icon "Play/Pause" at bounding box center [607, 187] width 37 height 66
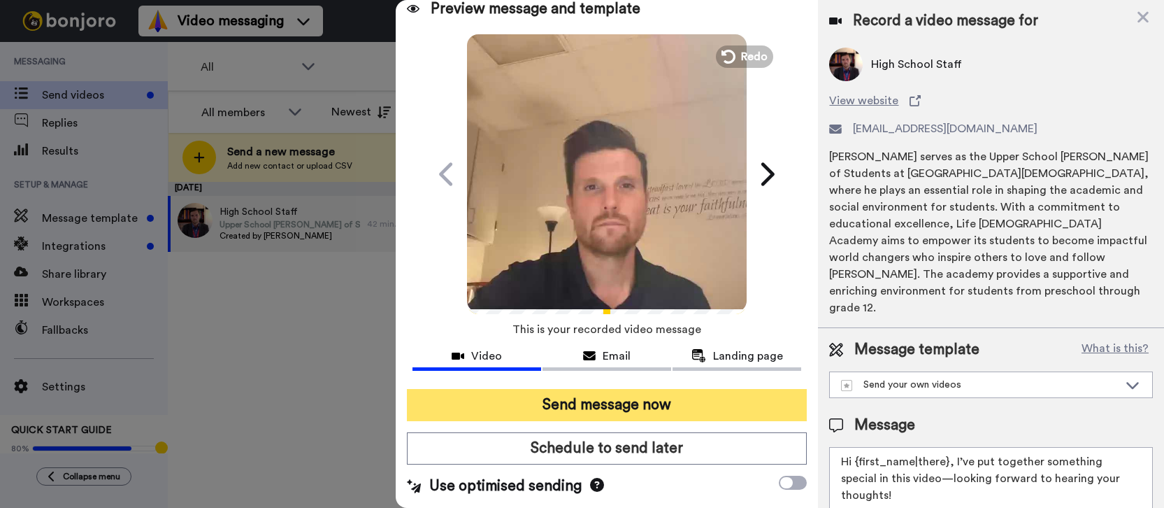
click at [635, 403] on button "Send message now" at bounding box center [607, 405] width 400 height 32
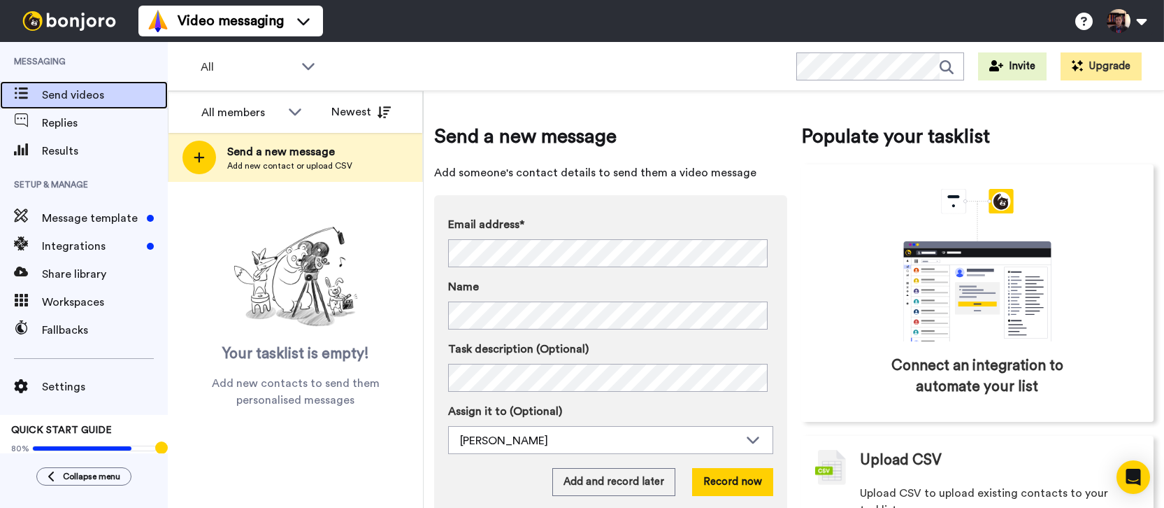
click span "Send videos"
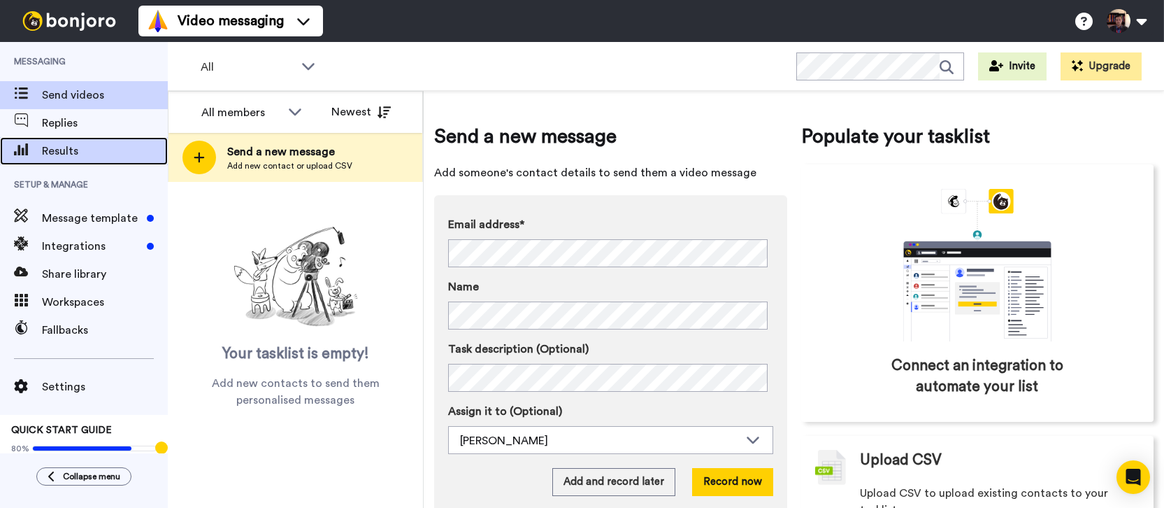
click at [73, 152] on span "Results" at bounding box center [105, 151] width 126 height 17
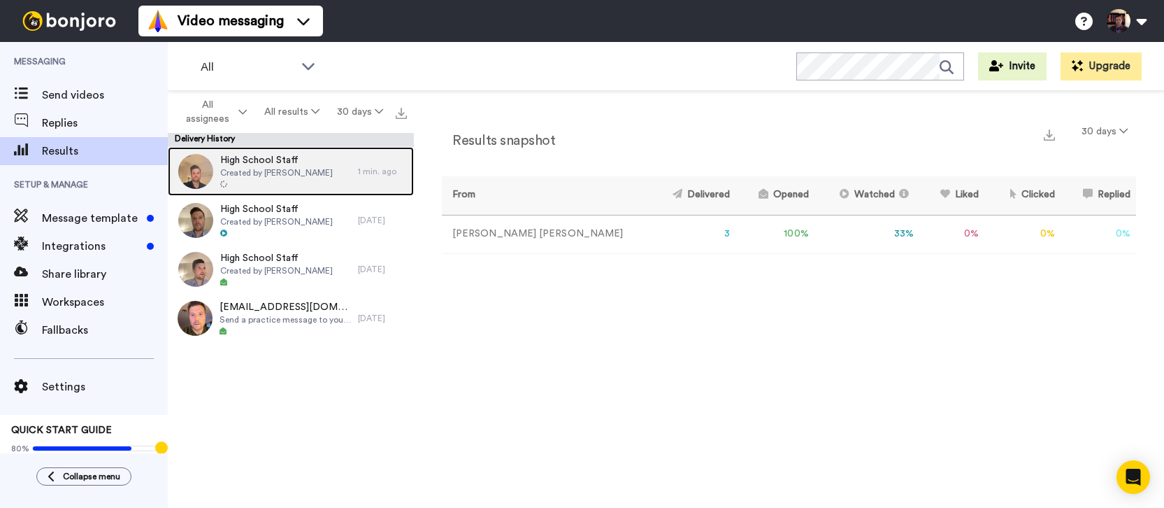
click at [296, 171] on span "Created by [PERSON_NAME]" at bounding box center [276, 172] width 113 height 11
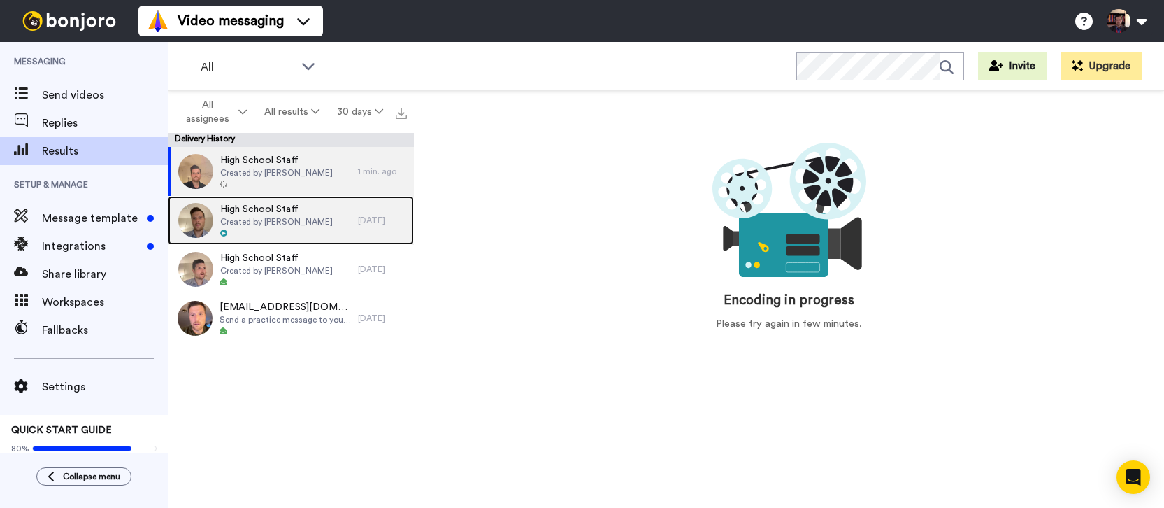
click at [280, 204] on span "High School Staff" at bounding box center [276, 209] width 113 height 14
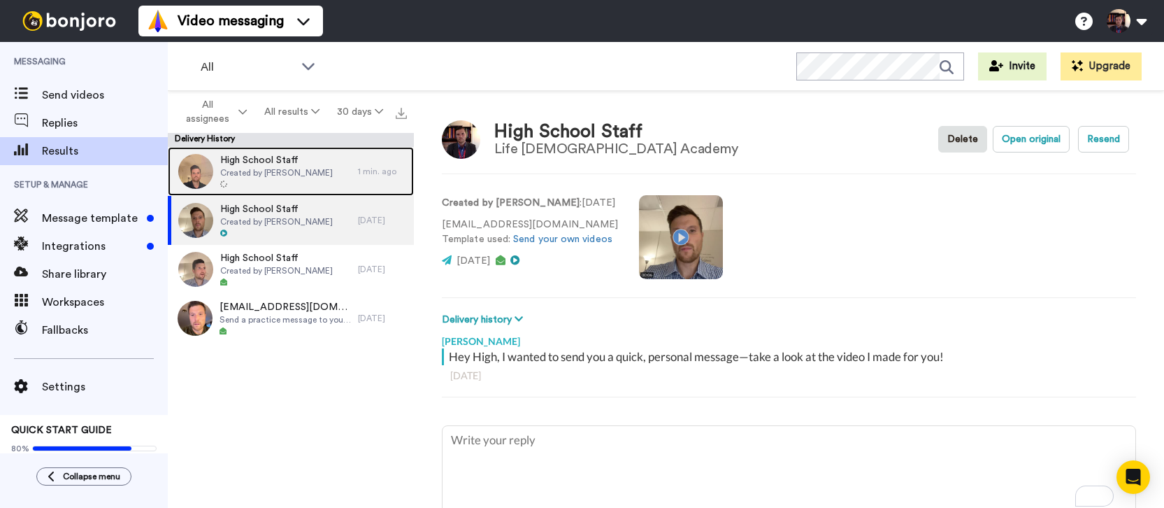
click at [286, 178] on span "Created by [PERSON_NAME]" at bounding box center [276, 172] width 113 height 11
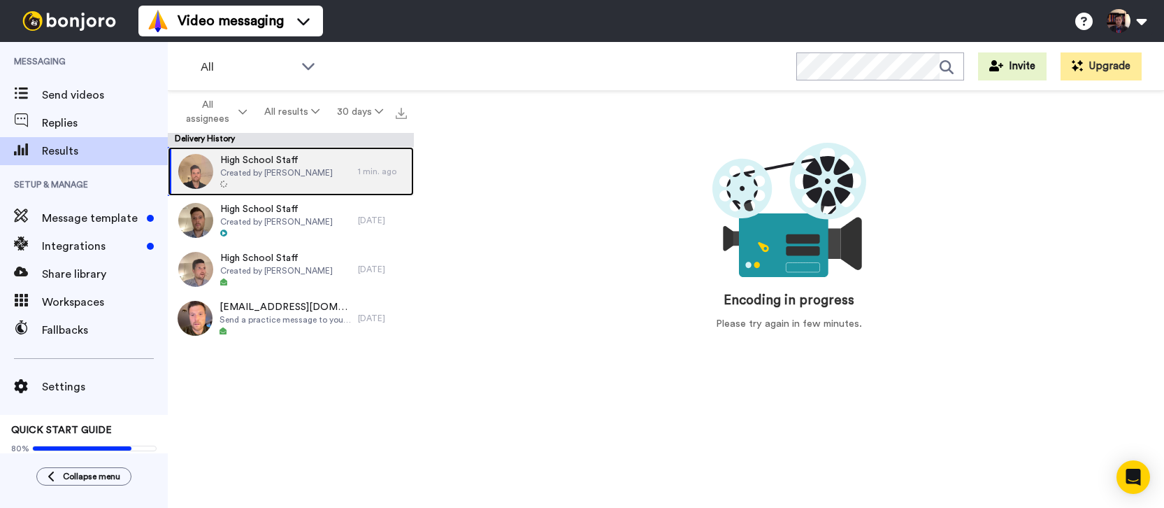
click at [329, 167] on div "High School Staff Created by Joshua McBeath" at bounding box center [263, 171] width 190 height 49
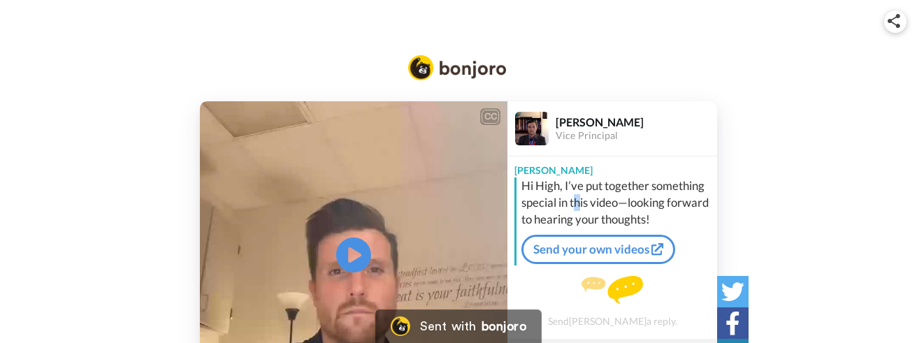
click at [578, 194] on div "Hi High, I’ve put together something special in this video—looking forward to h…" at bounding box center [617, 203] width 192 height 50
click at [552, 184] on div "Hi High, I’ve put together something special in this video—looking forward to h…" at bounding box center [617, 203] width 192 height 50
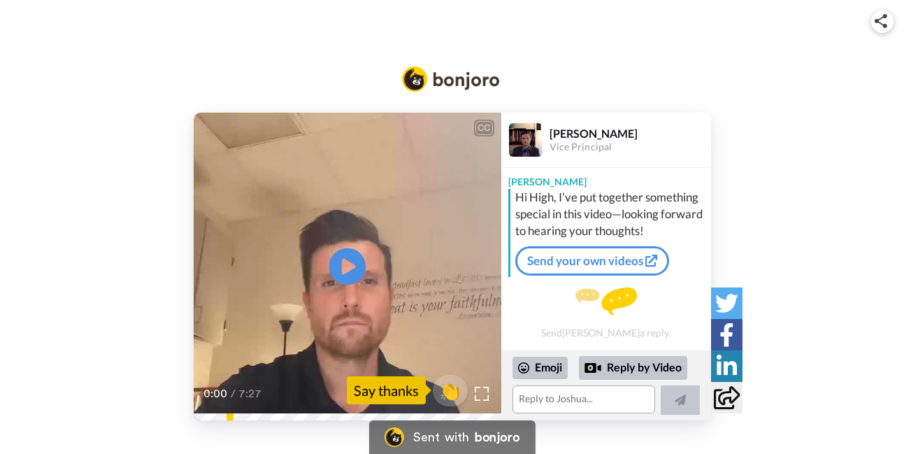
click at [349, 261] on icon at bounding box center [347, 266] width 37 height 37
click at [343, 269] on icon "Play/Pause" at bounding box center [347, 266] width 37 height 66
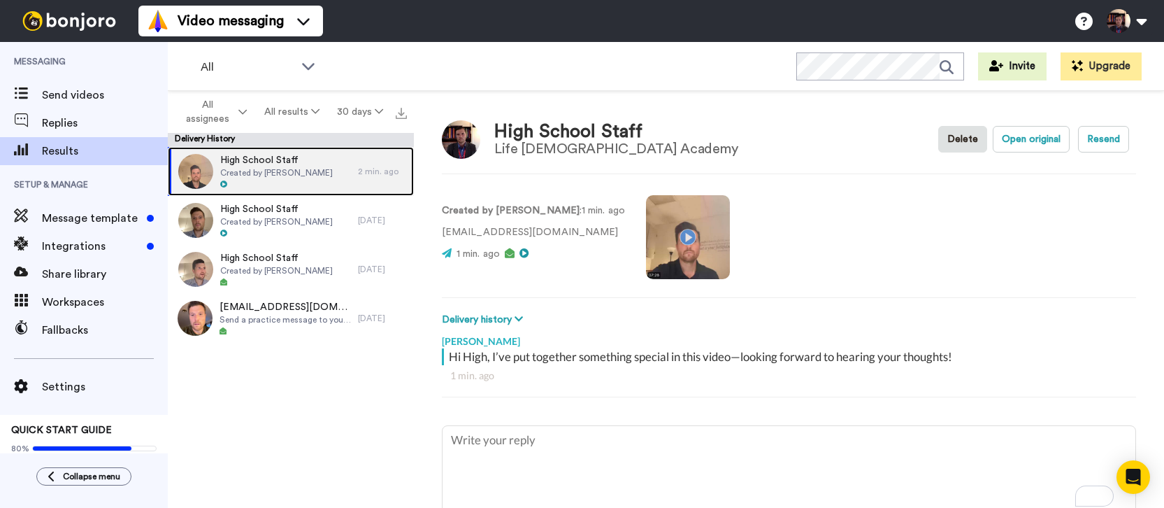
click at [300, 180] on div at bounding box center [276, 185] width 113 height 10
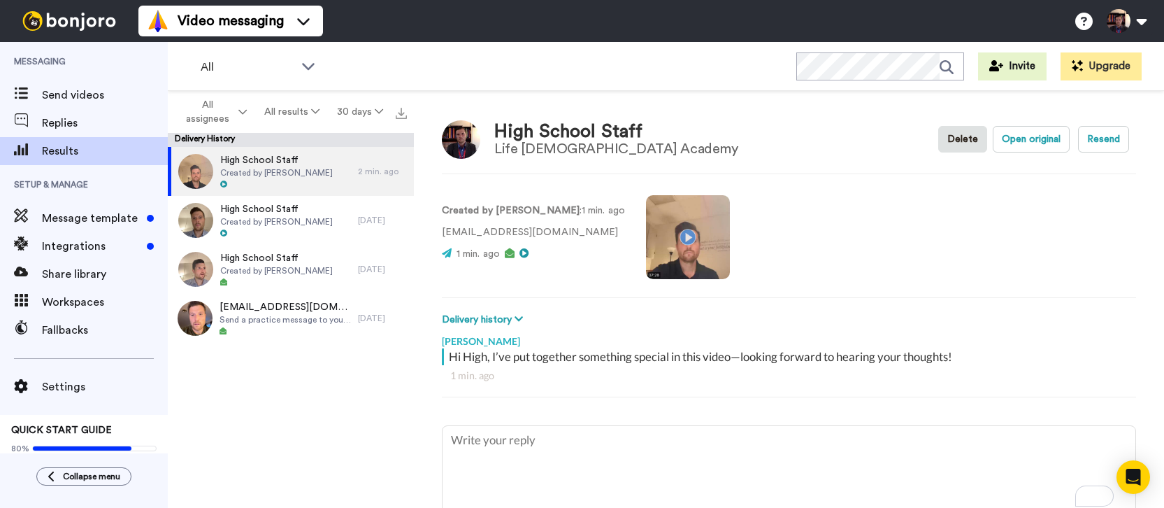
click at [480, 358] on div "Hi High, I’ve put together something special in this video—looking forward to h…" at bounding box center [791, 356] width 684 height 17
click at [487, 357] on div "Hi High, I’ve put together something special in this video—looking forward to h…" at bounding box center [791, 356] width 684 height 17
click at [1098, 137] on button "Resend" at bounding box center [1103, 139] width 51 height 27
click at [1031, 138] on button "Open original" at bounding box center [1031, 139] width 77 height 27
type textarea "x"
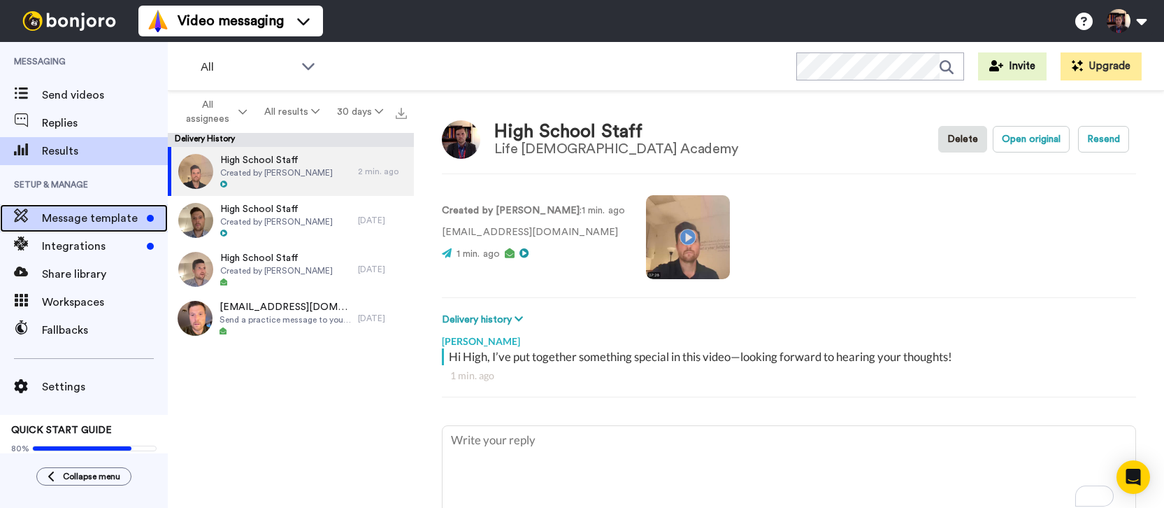
click at [106, 223] on span "Message template" at bounding box center [91, 218] width 99 height 17
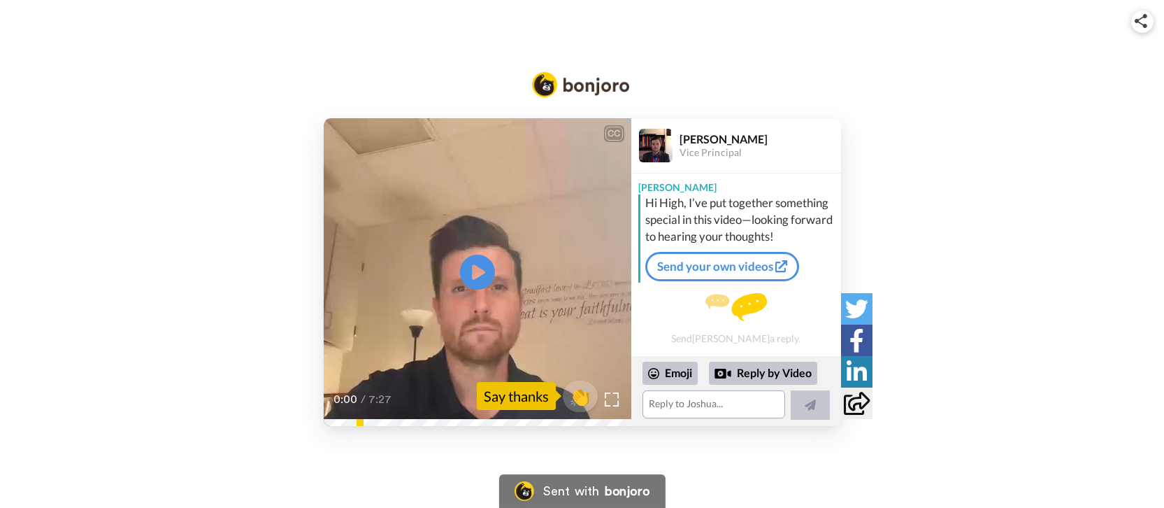
click at [724, 232] on div "Hi High, I’ve put together something special in this video—looking forward to h…" at bounding box center [741, 219] width 192 height 50
drag, startPoint x: 709, startPoint y: 222, endPoint x: 674, endPoint y: 208, distance: 37.9
click at [674, 208] on div "Hi High, I’ve put together something special in this video—looking forward to h…" at bounding box center [741, 219] width 192 height 50
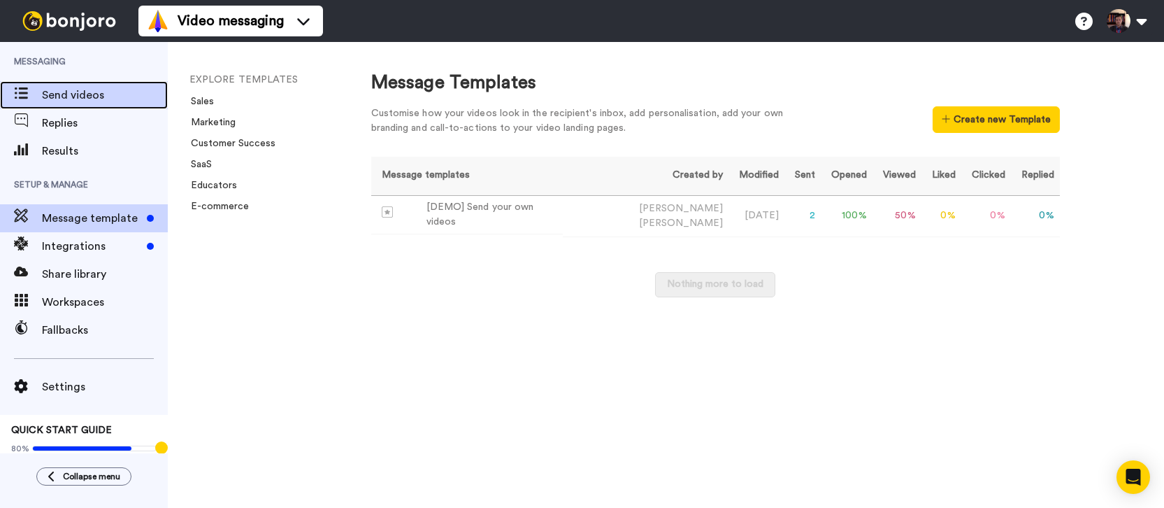
click at [82, 97] on span "Send videos" at bounding box center [105, 95] width 126 height 17
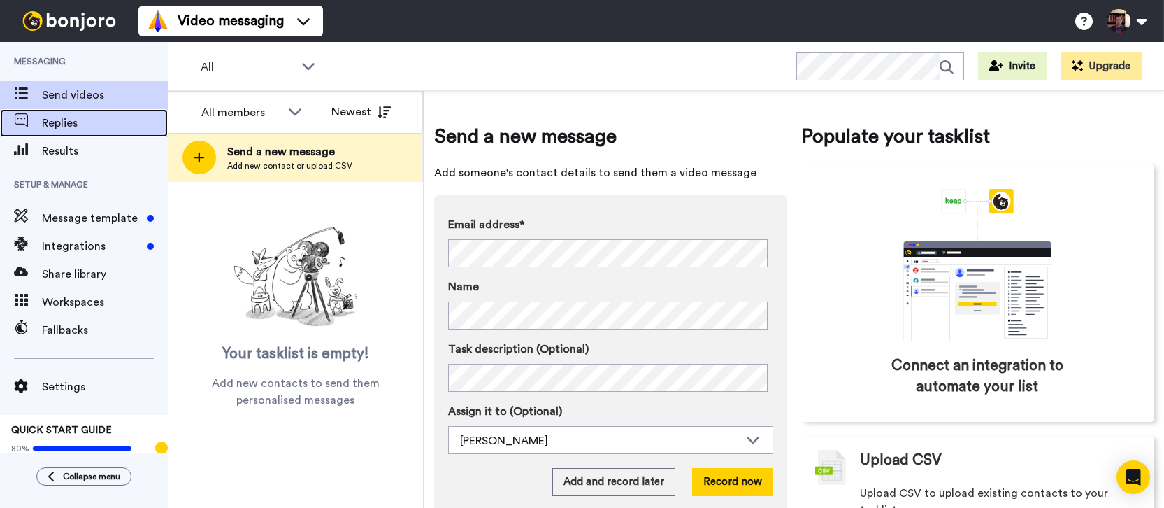
click at [91, 120] on span "Replies" at bounding box center [105, 123] width 126 height 17
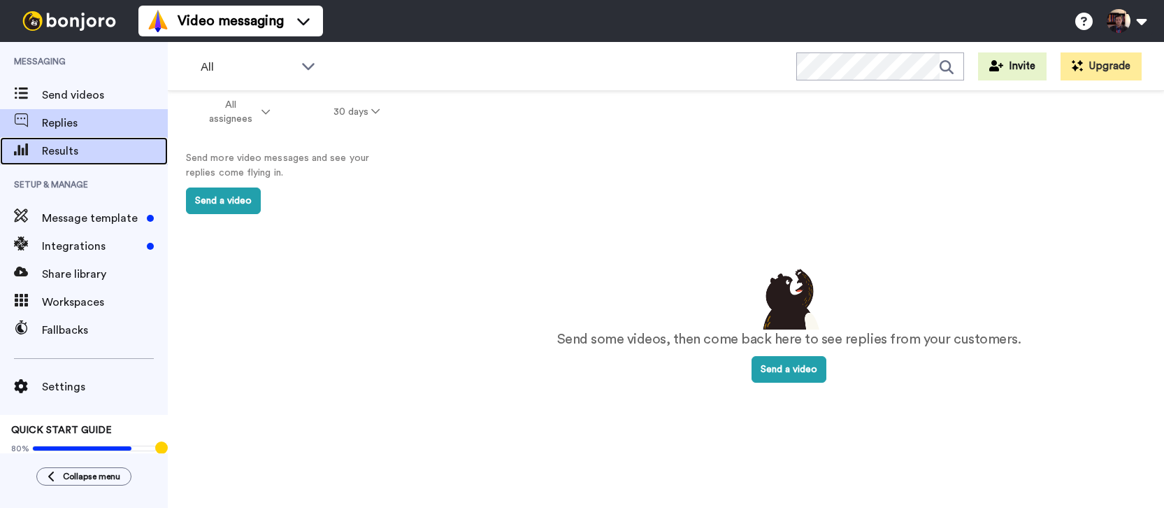
click at [81, 145] on span "Results" at bounding box center [105, 151] width 126 height 17
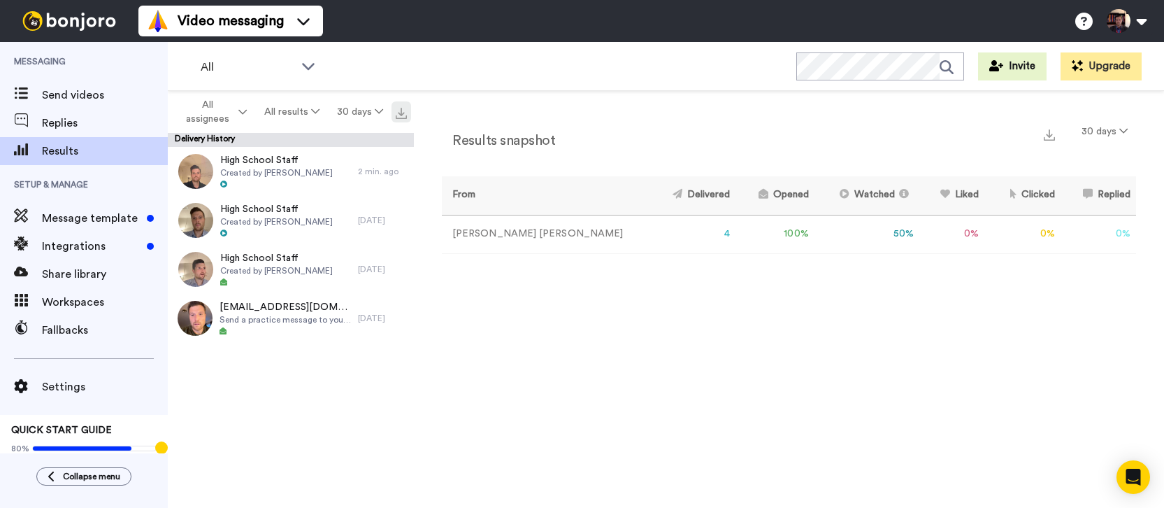
click at [401, 115] on img at bounding box center [401, 113] width 11 height 11
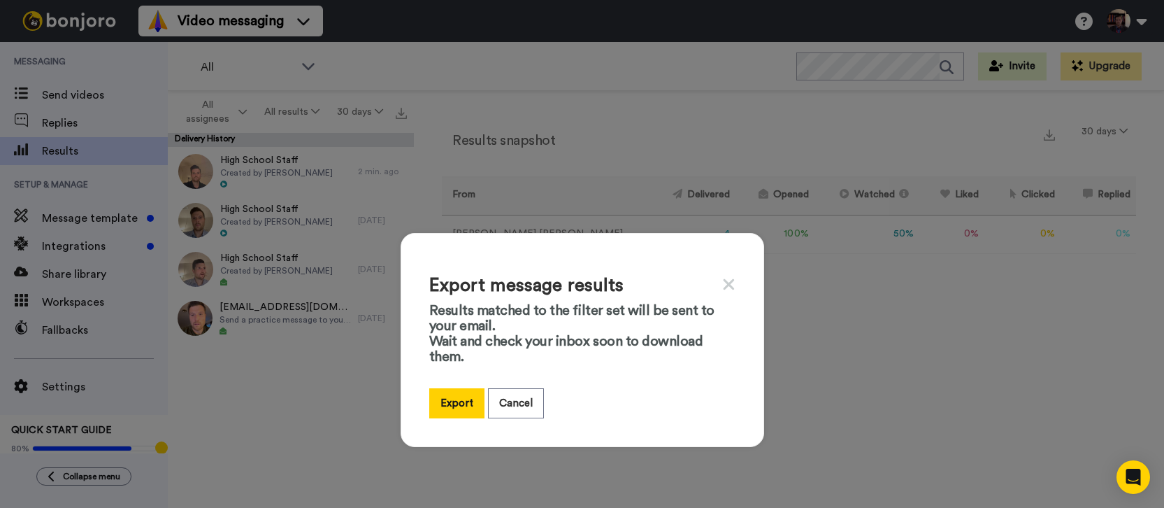
click at [726, 279] on icon at bounding box center [728, 284] width 11 height 11
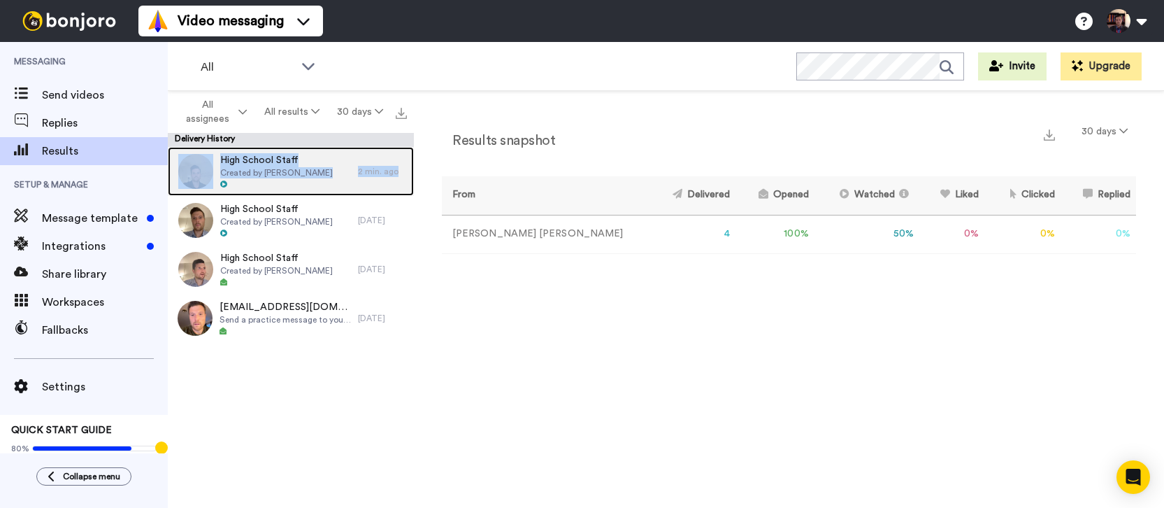
click at [296, 178] on div "High School Staff Created by Joshua McBeath" at bounding box center [276, 171] width 113 height 36
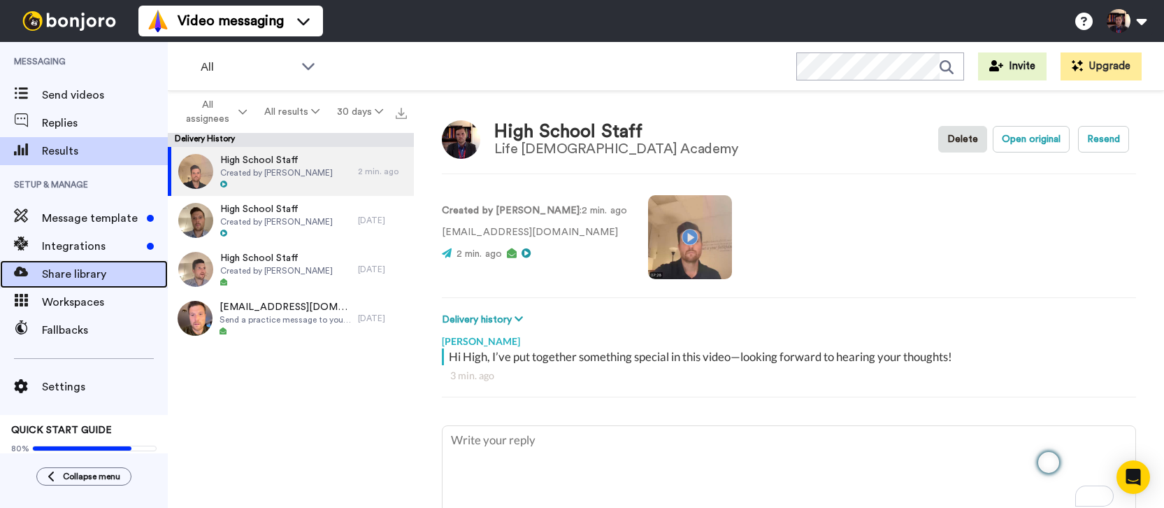
click at [99, 278] on span "Share library" at bounding box center [105, 274] width 126 height 17
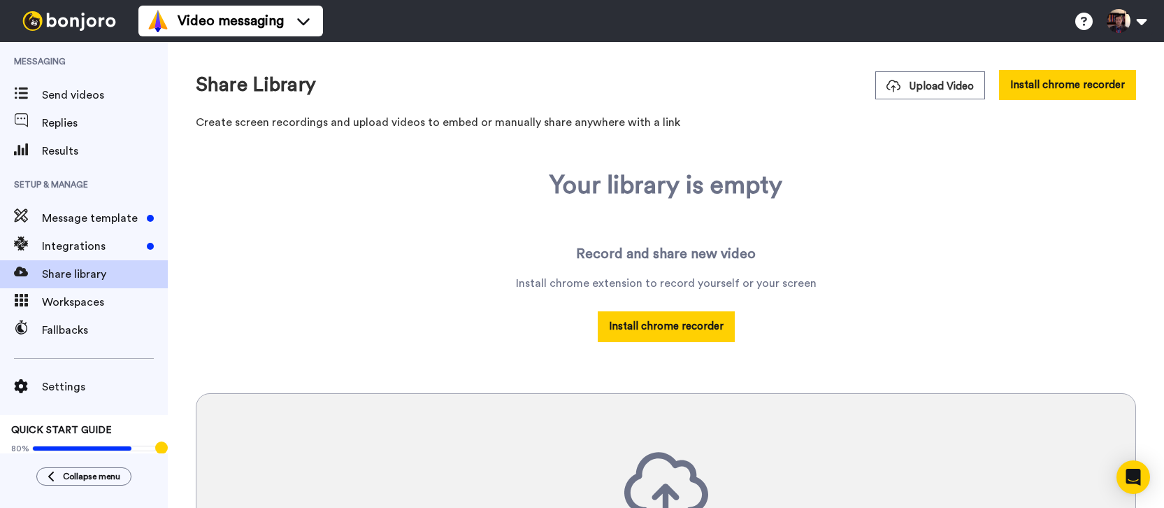
scroll to position [232, 0]
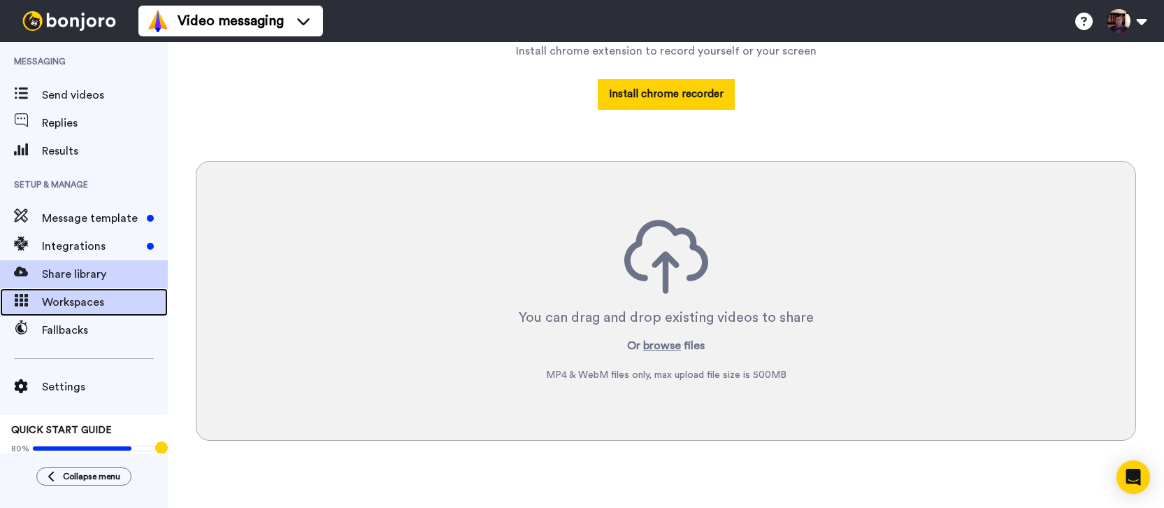
click at [91, 299] on span "Workspaces" at bounding box center [105, 302] width 126 height 17
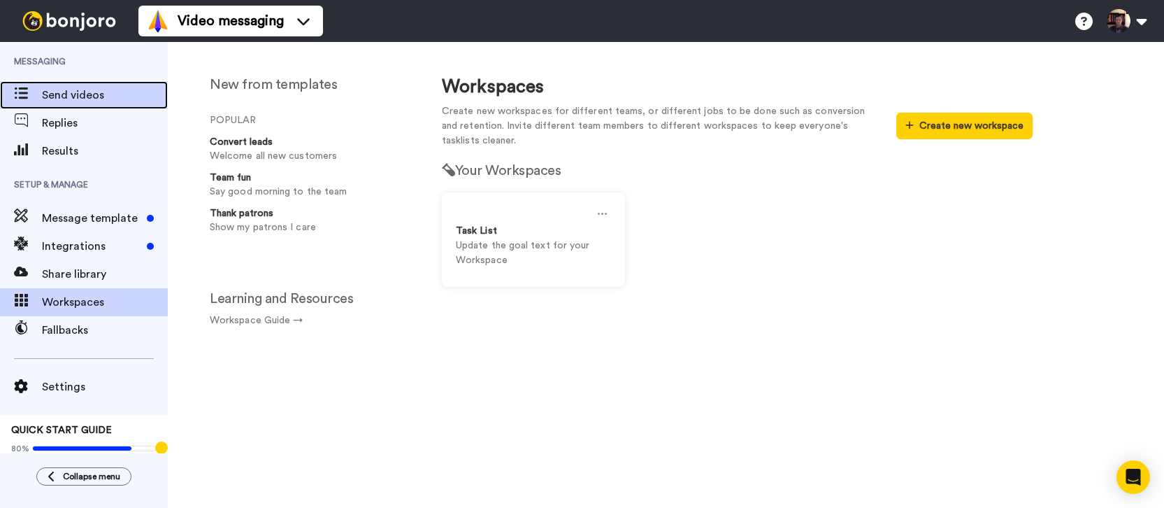
click at [85, 93] on span "Send videos" at bounding box center [105, 95] width 126 height 17
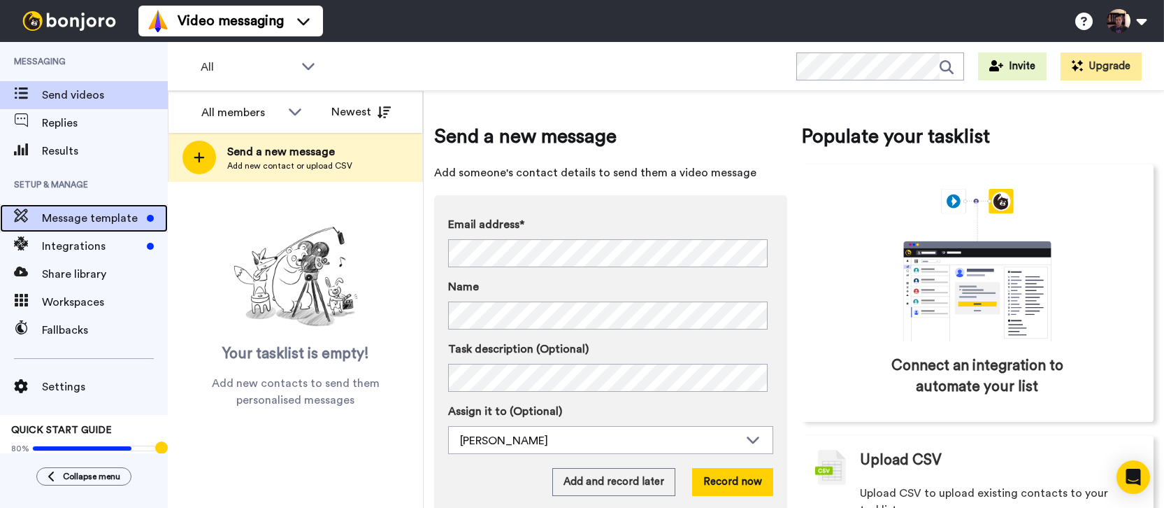
click at [71, 218] on span "Message template" at bounding box center [91, 218] width 99 height 17
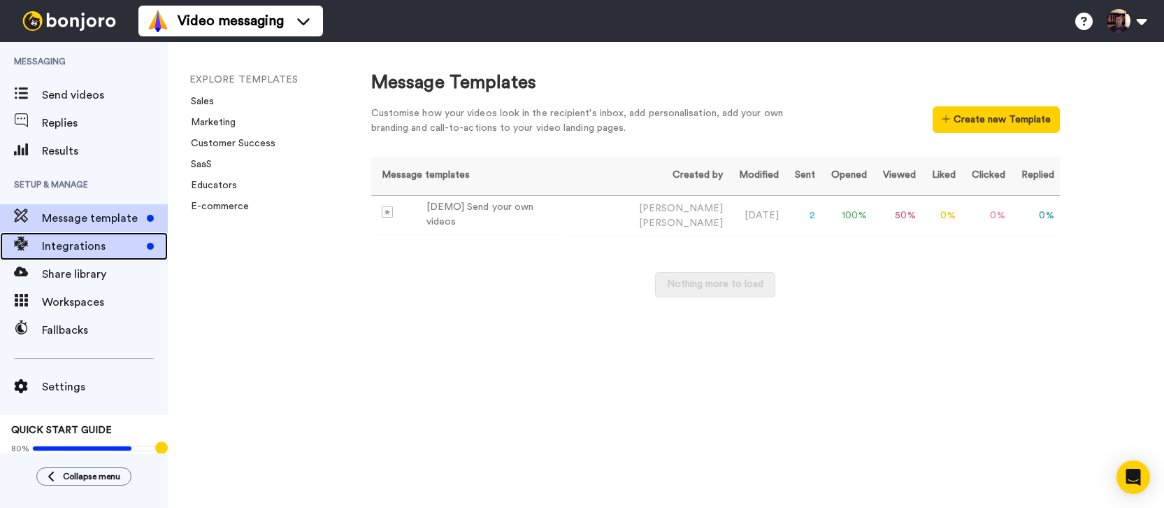
click at [64, 243] on span "Integrations" at bounding box center [91, 246] width 99 height 17
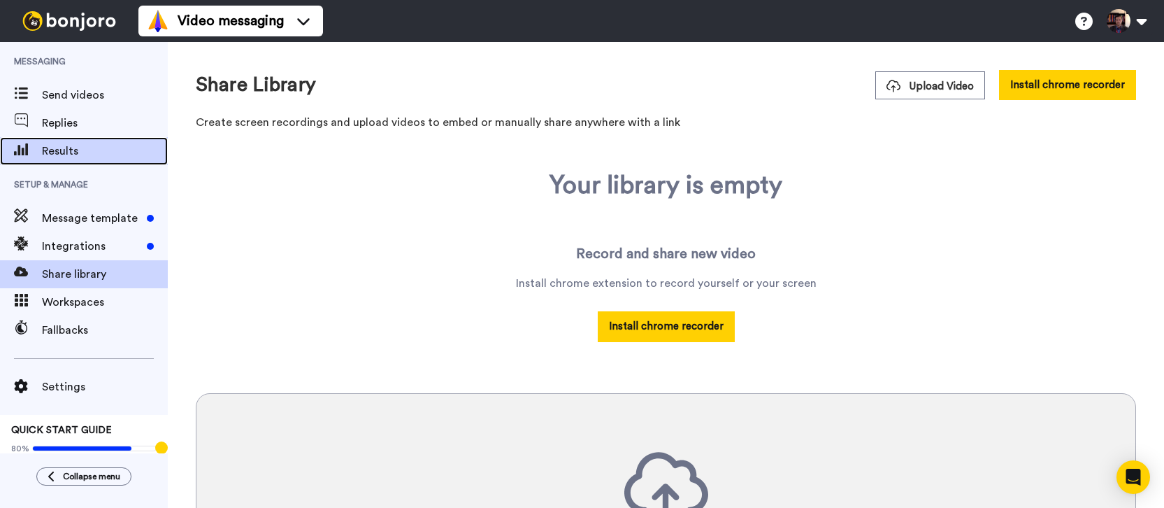
click at [82, 143] on span "Results" at bounding box center [105, 151] width 126 height 17
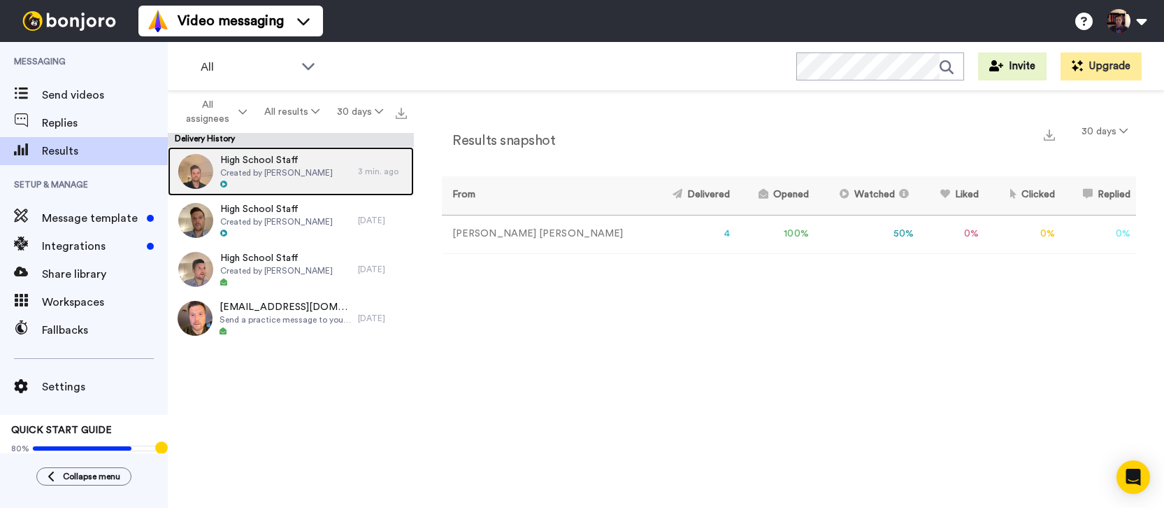
click at [300, 177] on span "Created by Joshua McBeath" at bounding box center [276, 172] width 113 height 11
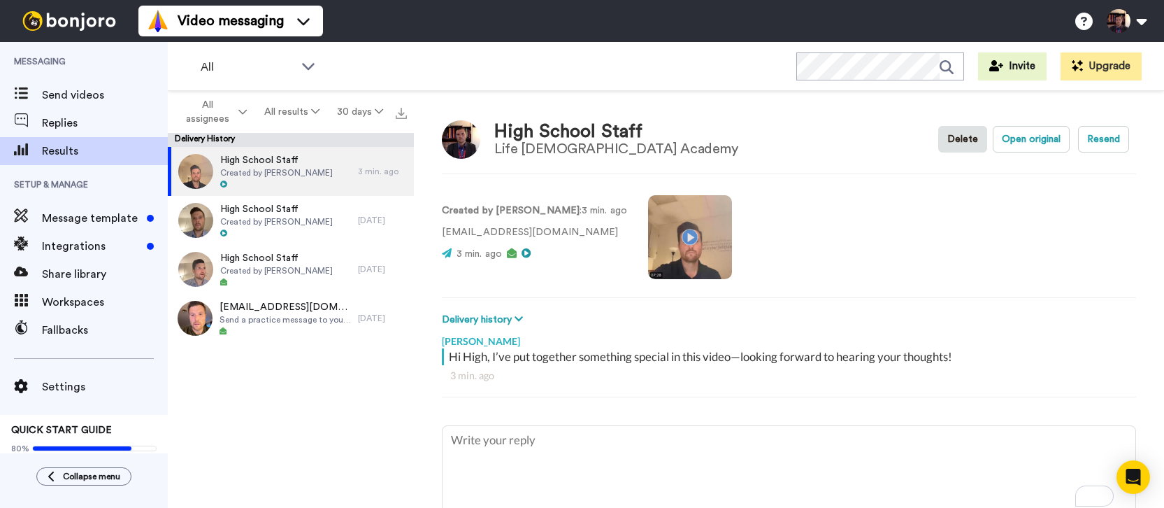
click at [504, 357] on div "Hi High, I’ve put together something special in this video—looking forward to h…" at bounding box center [791, 356] width 684 height 17
click at [689, 234] on video at bounding box center [690, 237] width 84 height 84
click at [399, 111] on img at bounding box center [401, 113] width 11 height 11
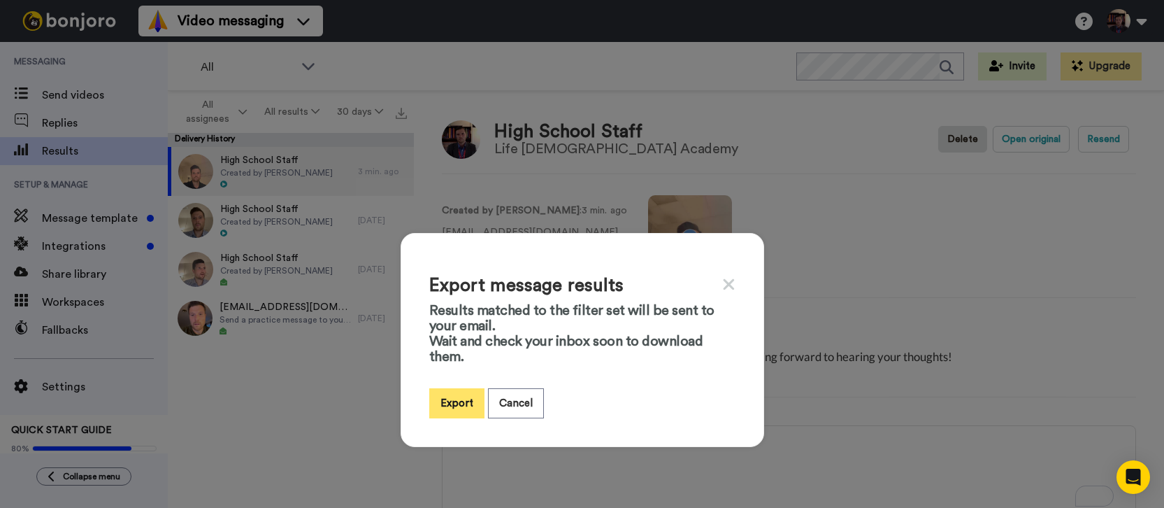
click at [437, 394] on button "Export" at bounding box center [456, 403] width 55 height 30
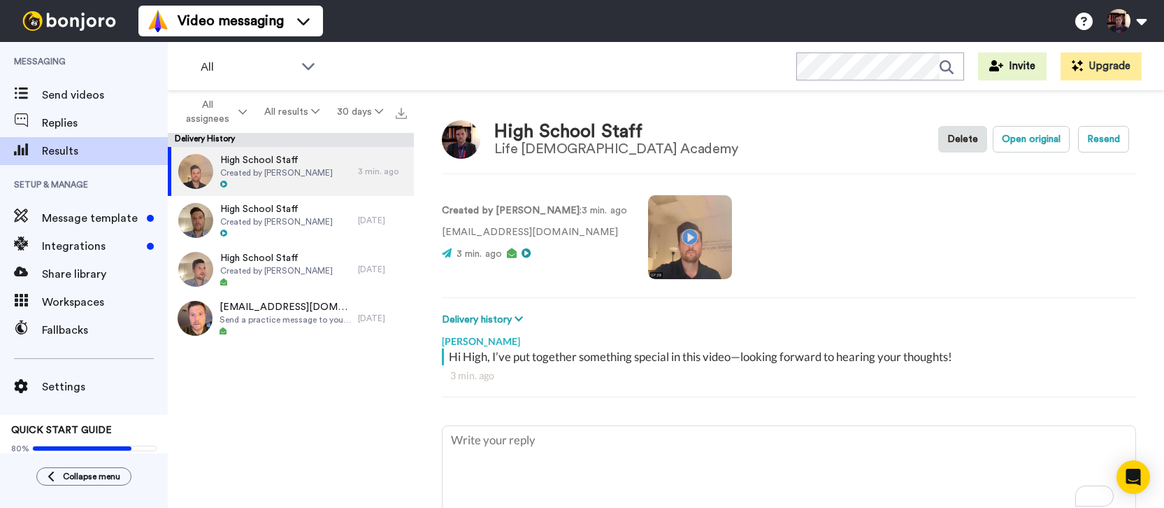
click at [683, 250] on video at bounding box center [690, 237] width 84 height 84
click at [1035, 138] on button "Open original" at bounding box center [1031, 139] width 77 height 27
type textarea "x"
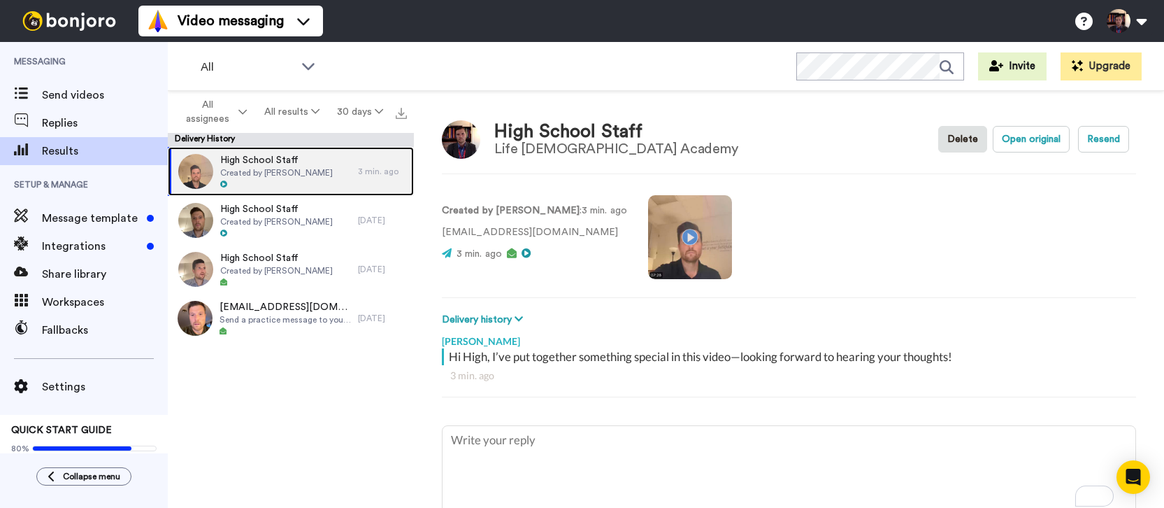
click at [340, 164] on div "High School Staff Created by Joshua McBeath" at bounding box center [263, 171] width 190 height 49
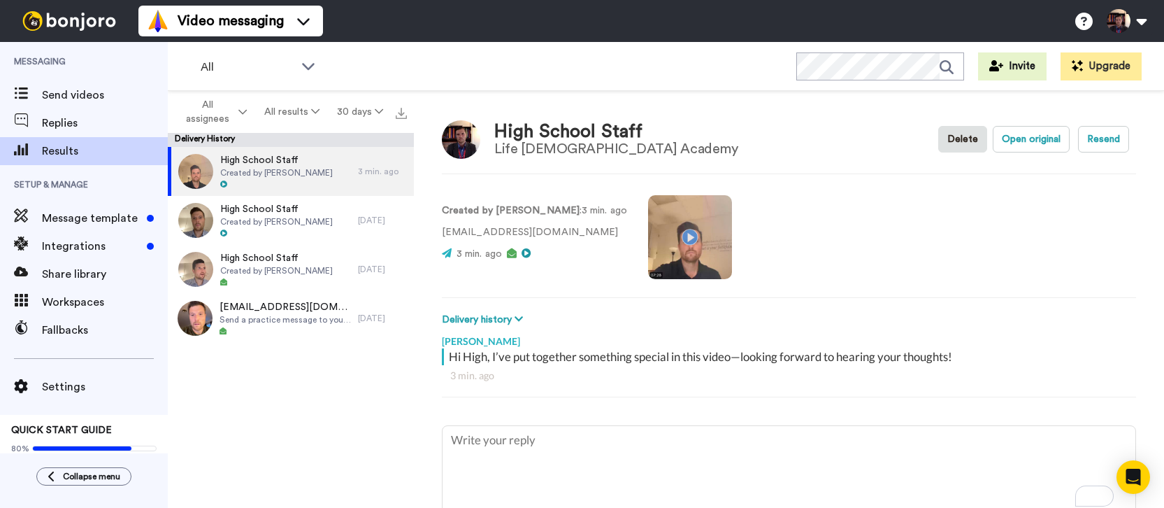
click at [610, 241] on div "Created by Joshua McBeath : 3 min. ago jmcbeath@life-christian.org 3 min. ago" at bounding box center [534, 235] width 185 height 65
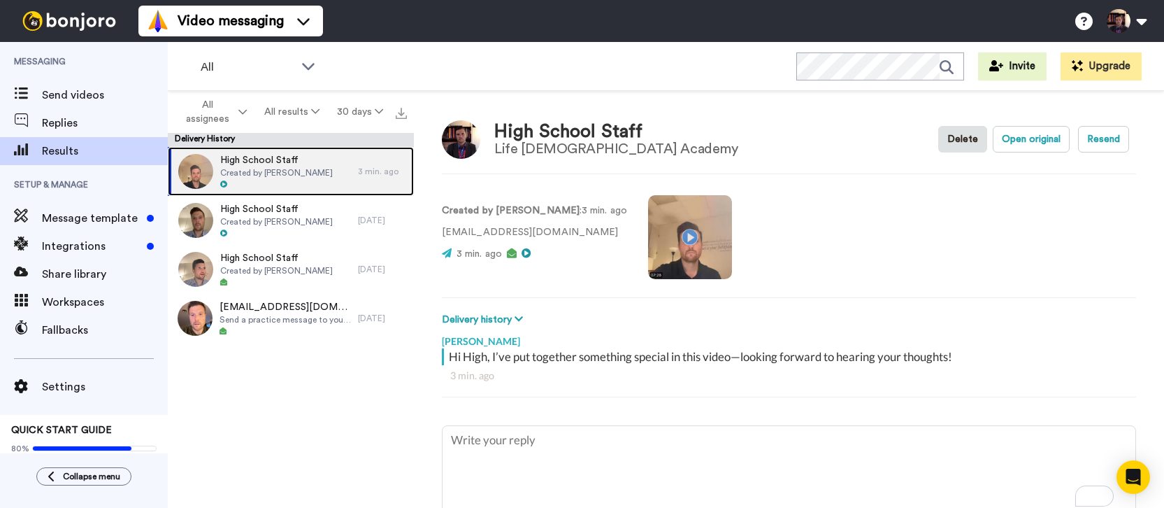
click at [255, 173] on span "Created by Joshua McBeath" at bounding box center [276, 172] width 113 height 11
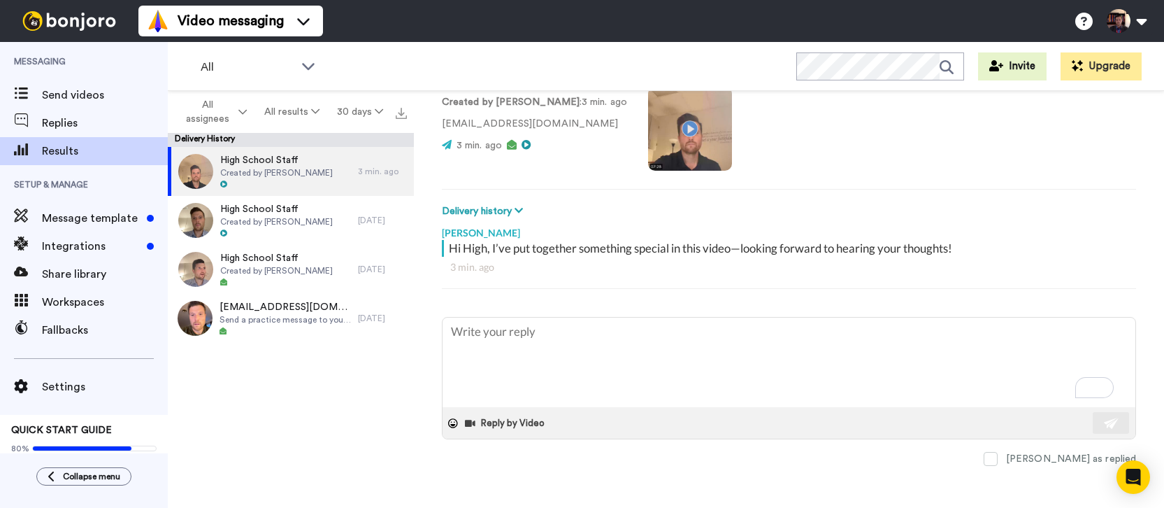
click at [686, 147] on video at bounding box center [690, 129] width 84 height 84
click at [513, 145] on icon at bounding box center [512, 145] width 10 height 10
click at [506, 145] on p "3 min. ago" at bounding box center [534, 145] width 185 height 15
click at [445, 145] on icon at bounding box center [447, 145] width 10 height 10
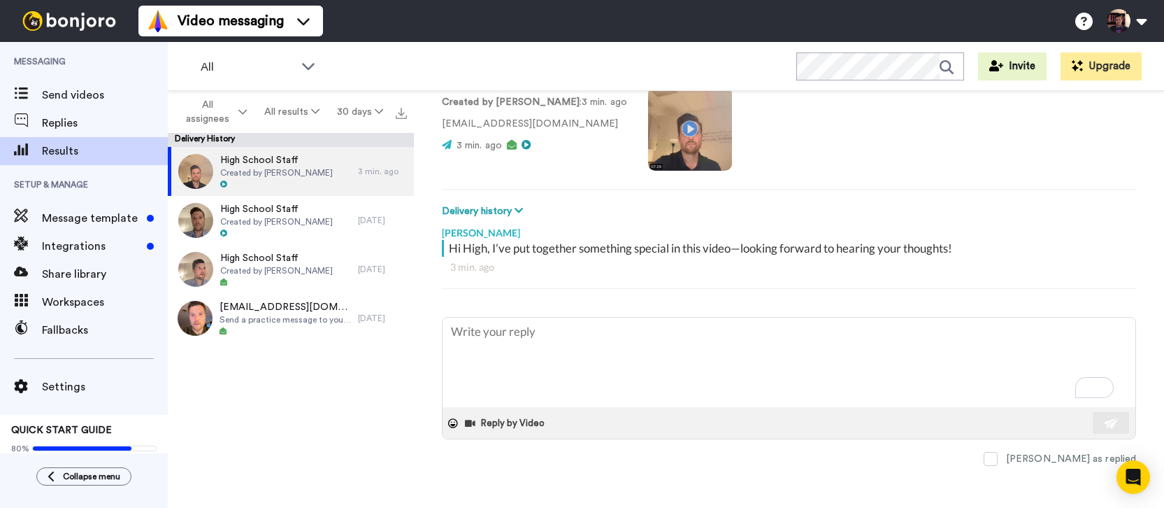
click at [493, 231] on div "[PERSON_NAME]" at bounding box center [789, 229] width 694 height 21
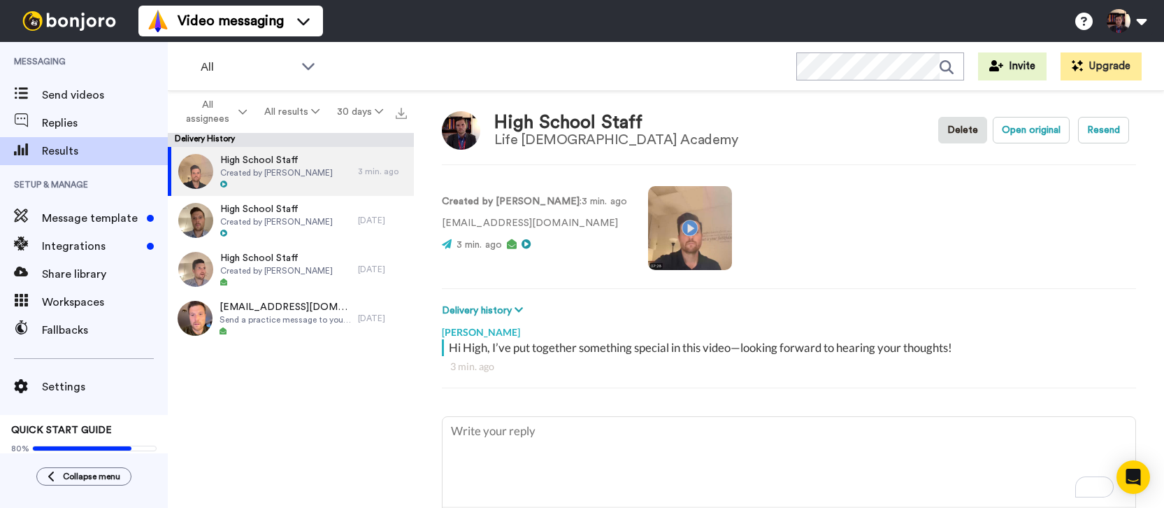
scroll to position [0, 0]
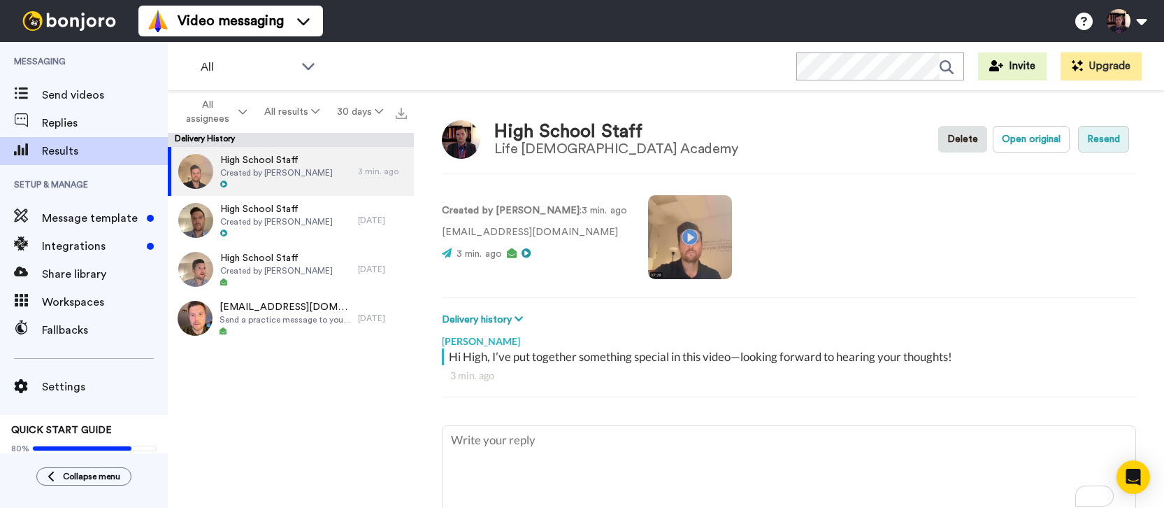
click at [1086, 140] on button "Resend" at bounding box center [1103, 139] width 51 height 27
type textarea "x"
